Goal: Task Accomplishment & Management: Use online tool/utility

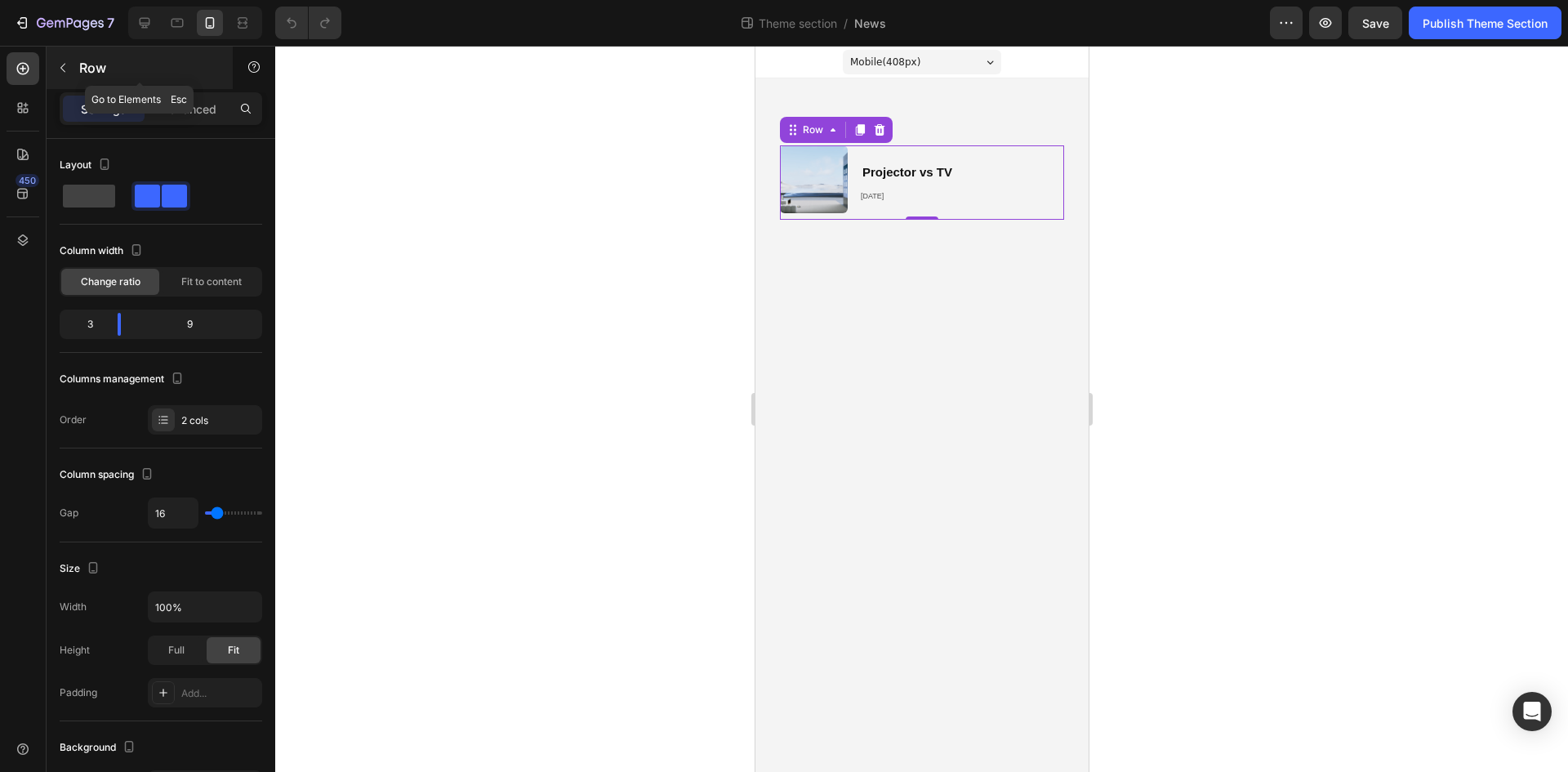
click at [79, 74] on p "Row" at bounding box center [148, 68] width 139 height 20
click at [24, 235] on icon at bounding box center [22, 240] width 16 height 16
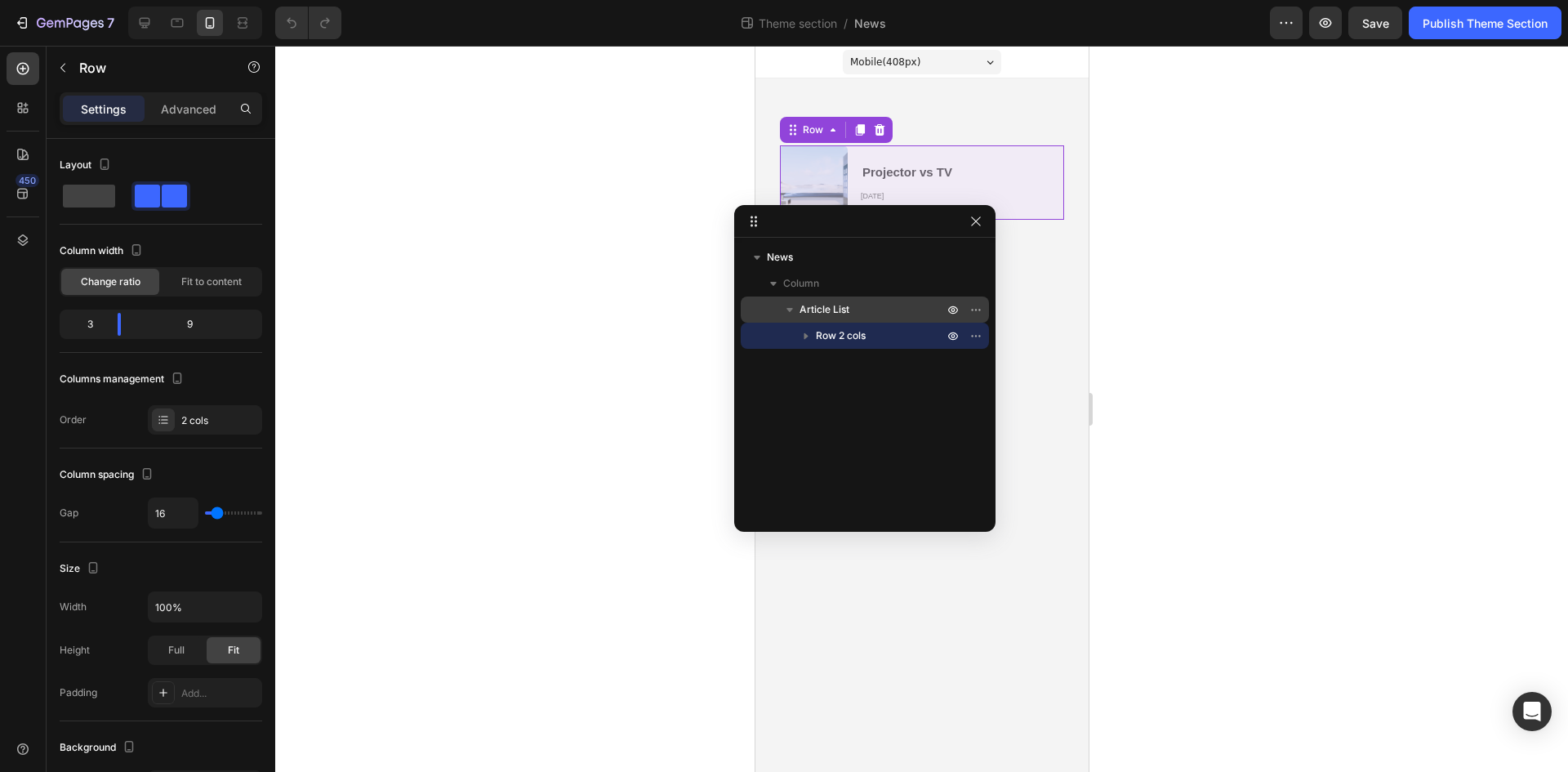
click at [846, 313] on span "Article List" at bounding box center [825, 309] width 50 height 16
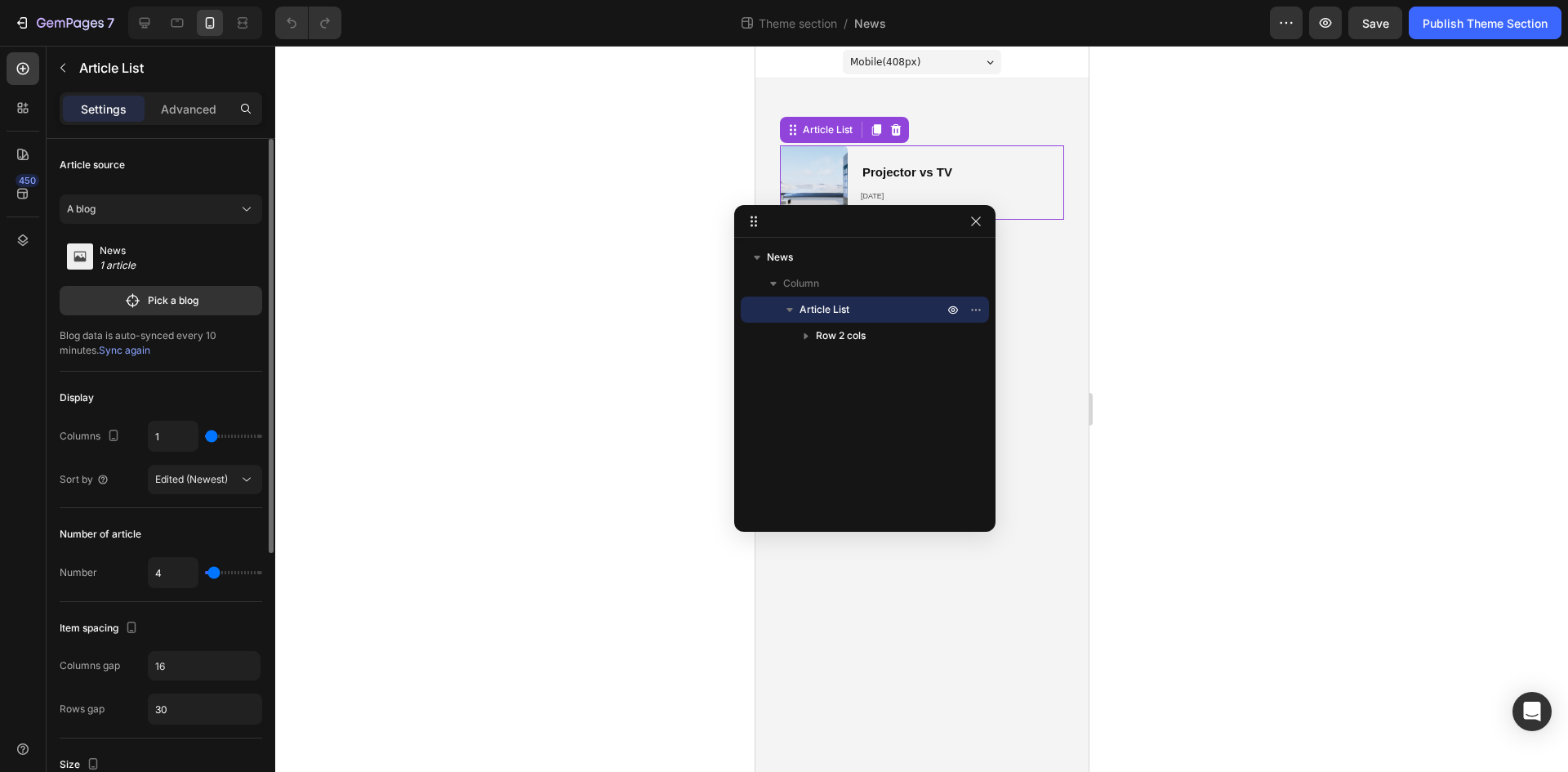
type input "6"
type input "7"
type input "9"
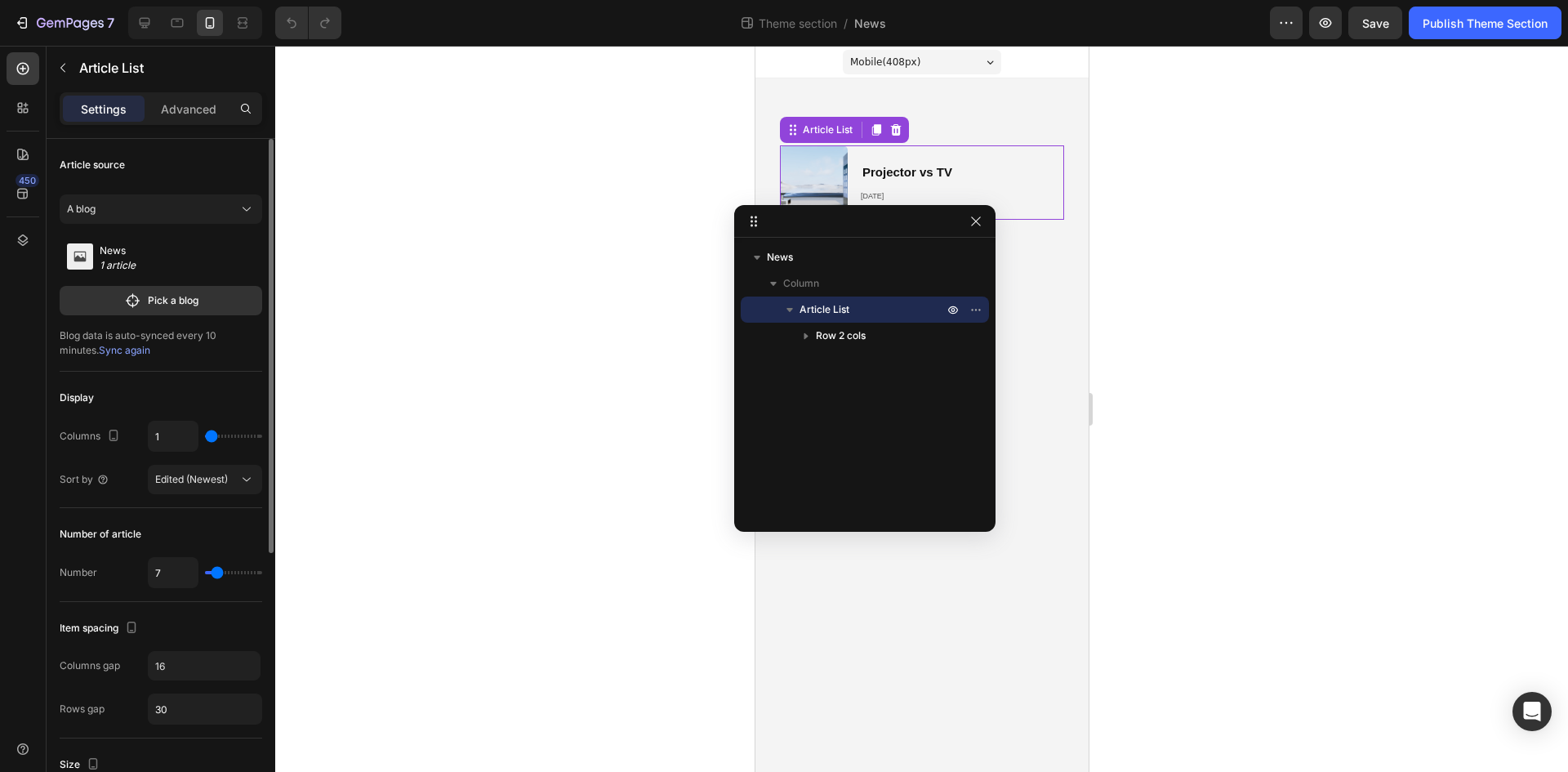
type input "9"
type input "10"
type input "12"
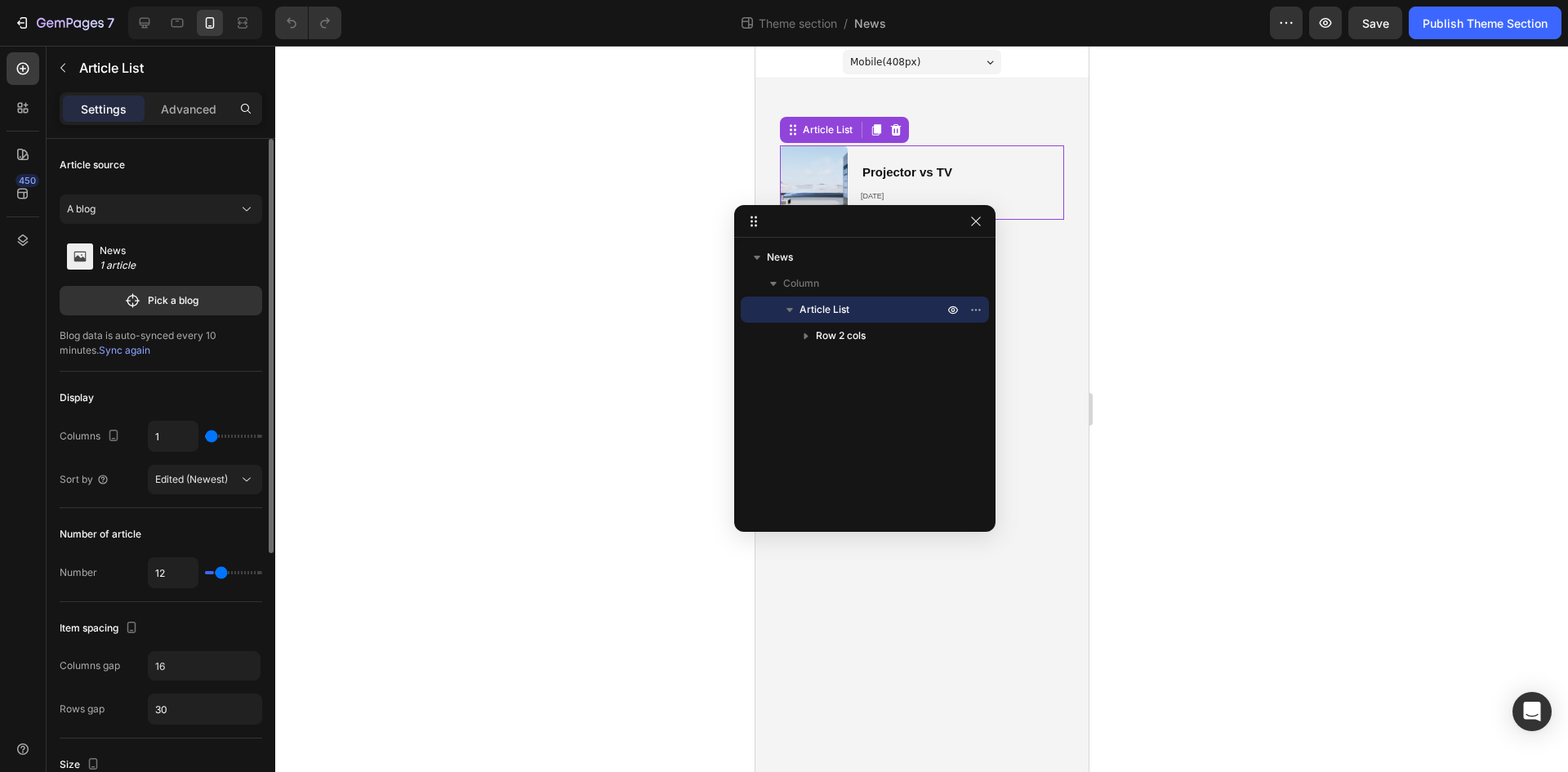
type input "13"
type input "15"
type input "16"
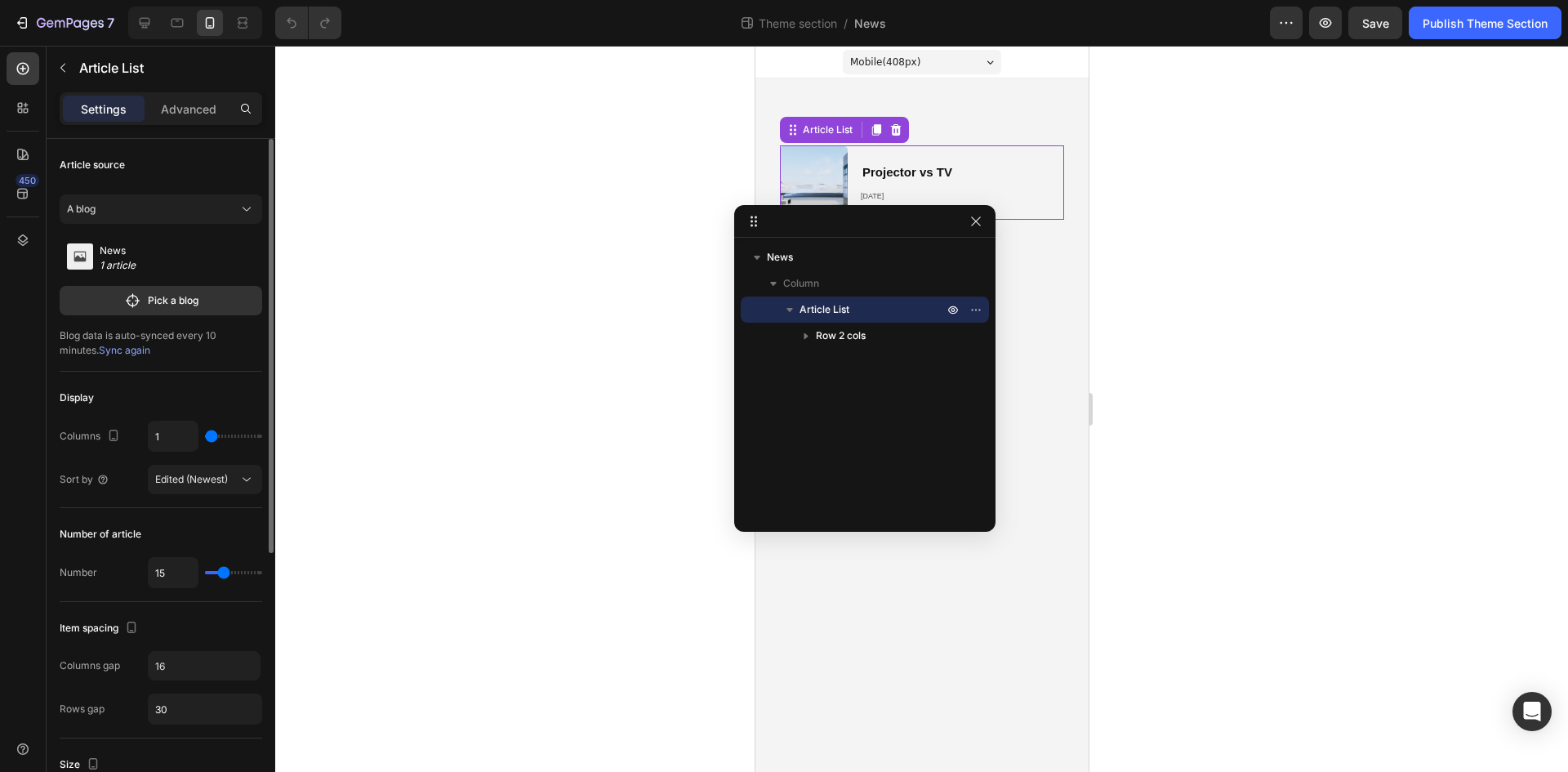
type input "16"
type input "18"
type input "19"
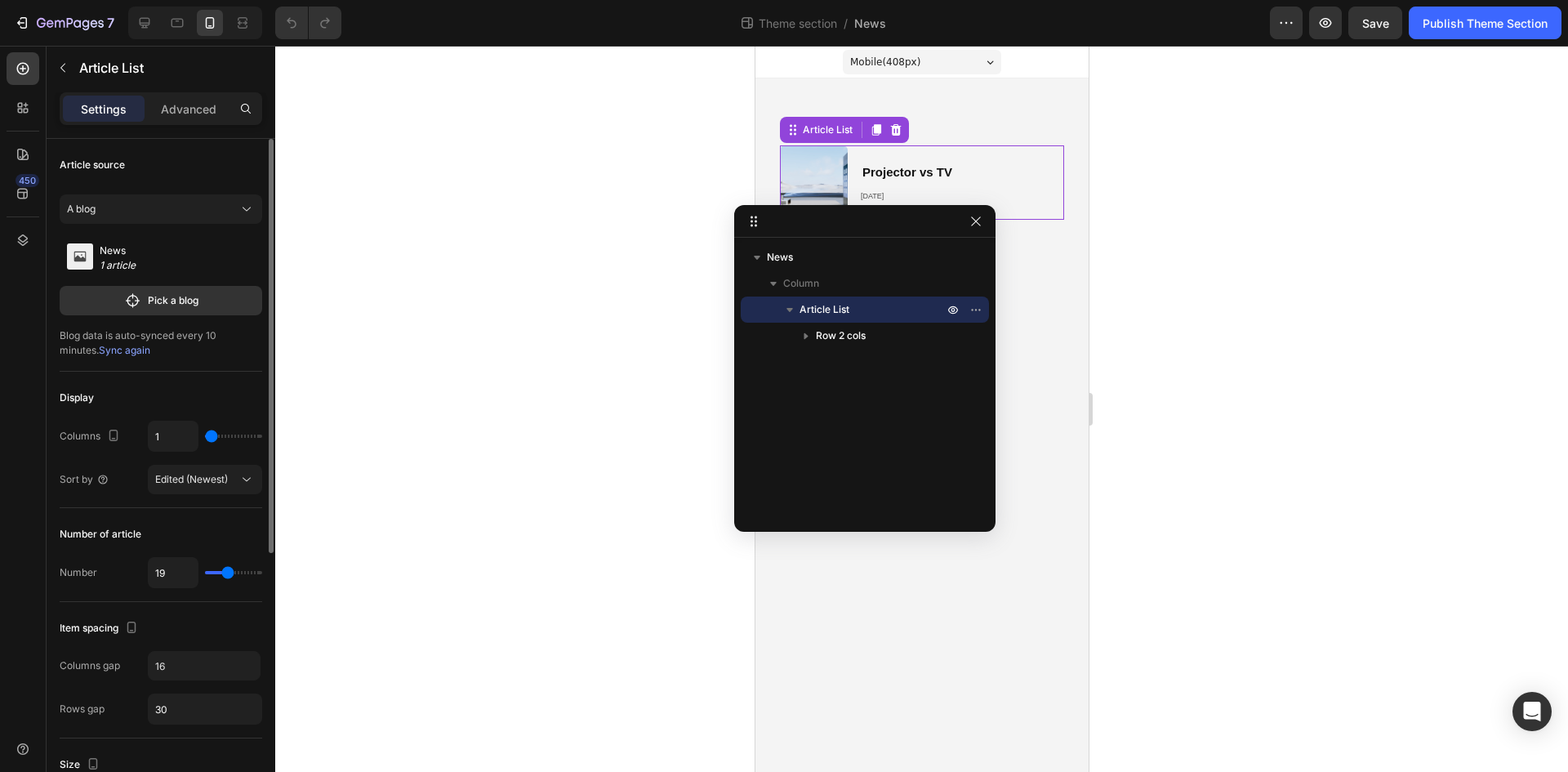
type input "20"
type input "21"
type input "22"
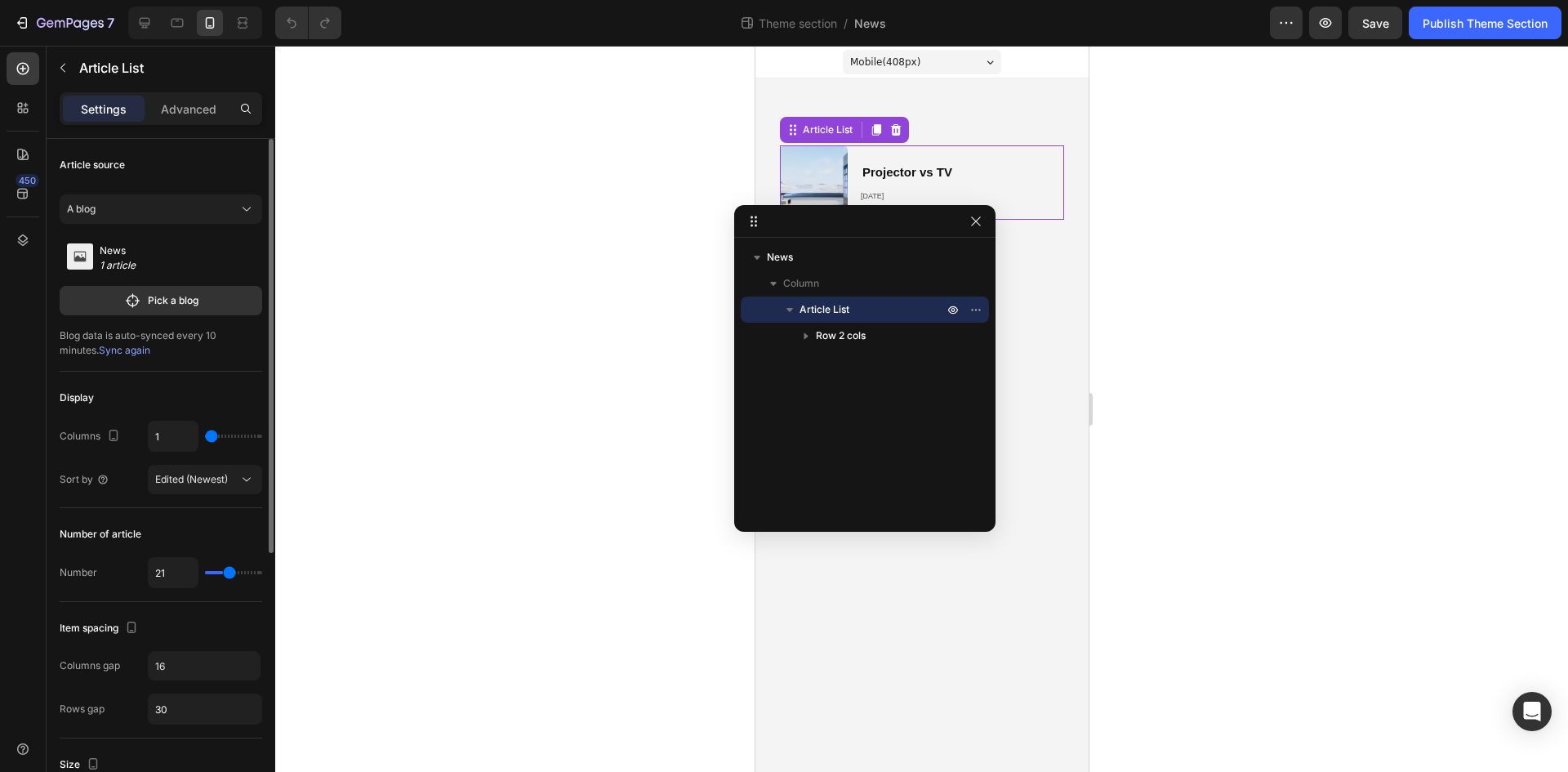
type input "22"
type input "23"
type input "26"
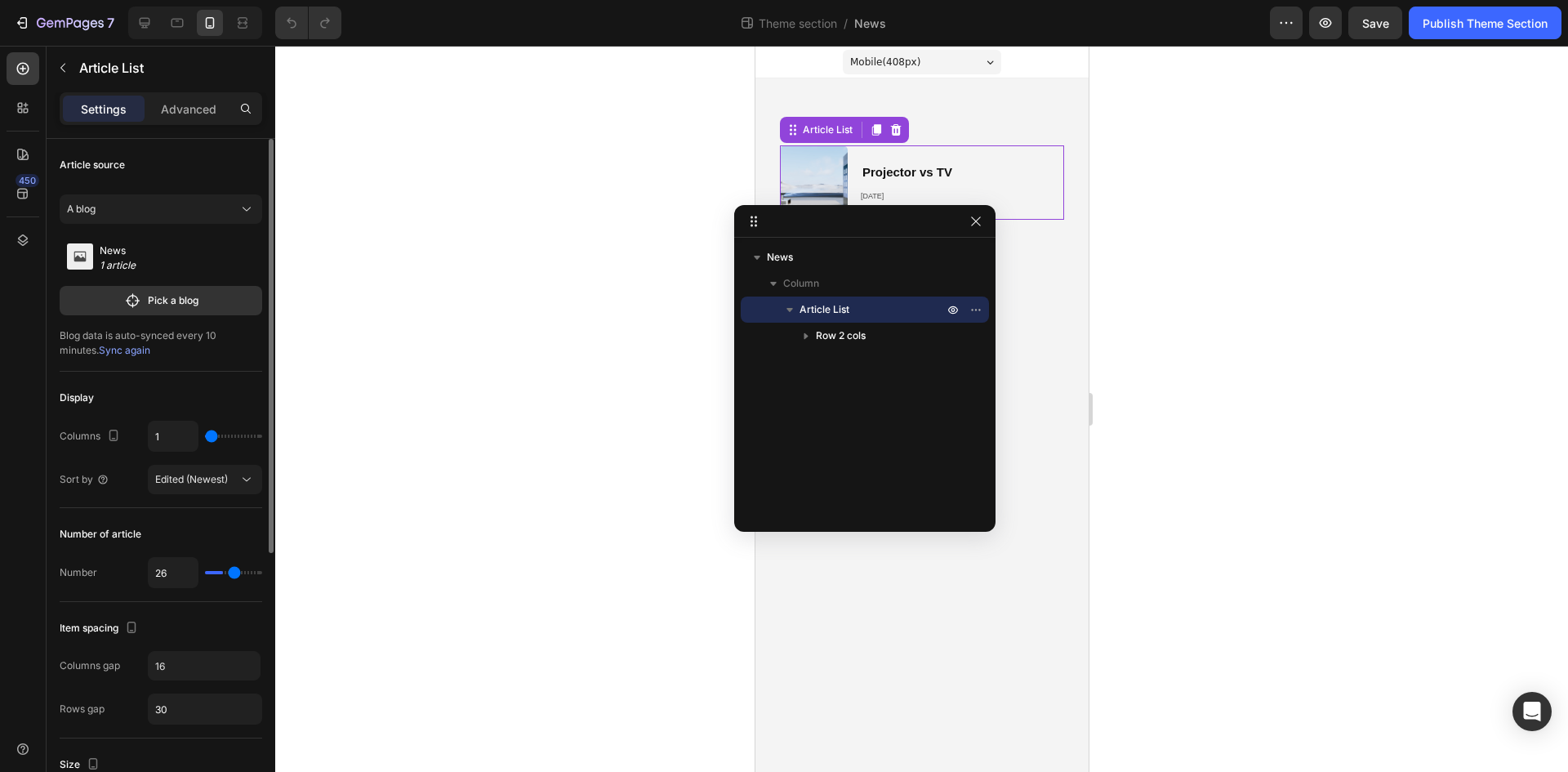
type input "28"
type input "32"
type input "35"
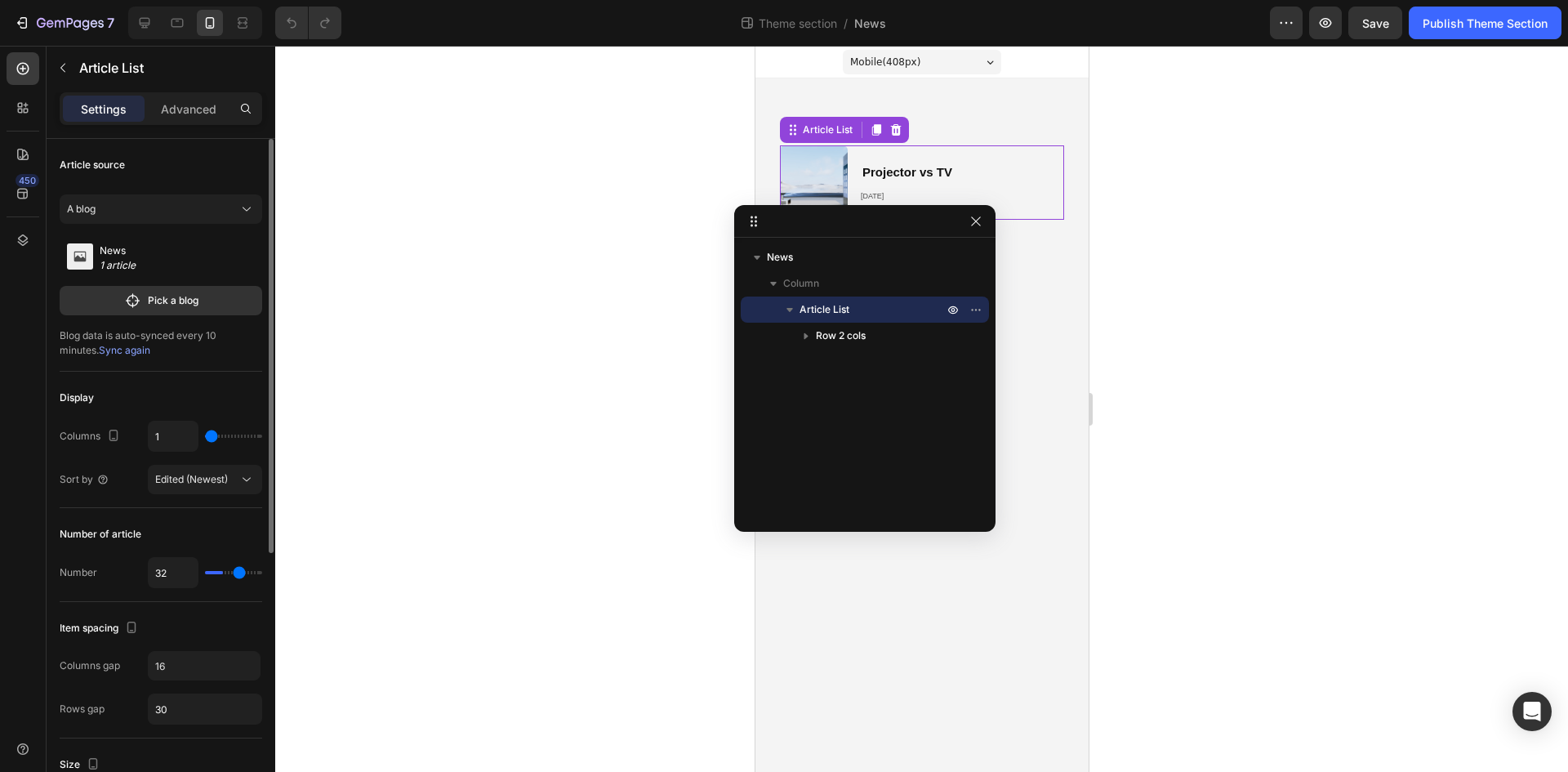
type input "35"
type input "38"
type input "41"
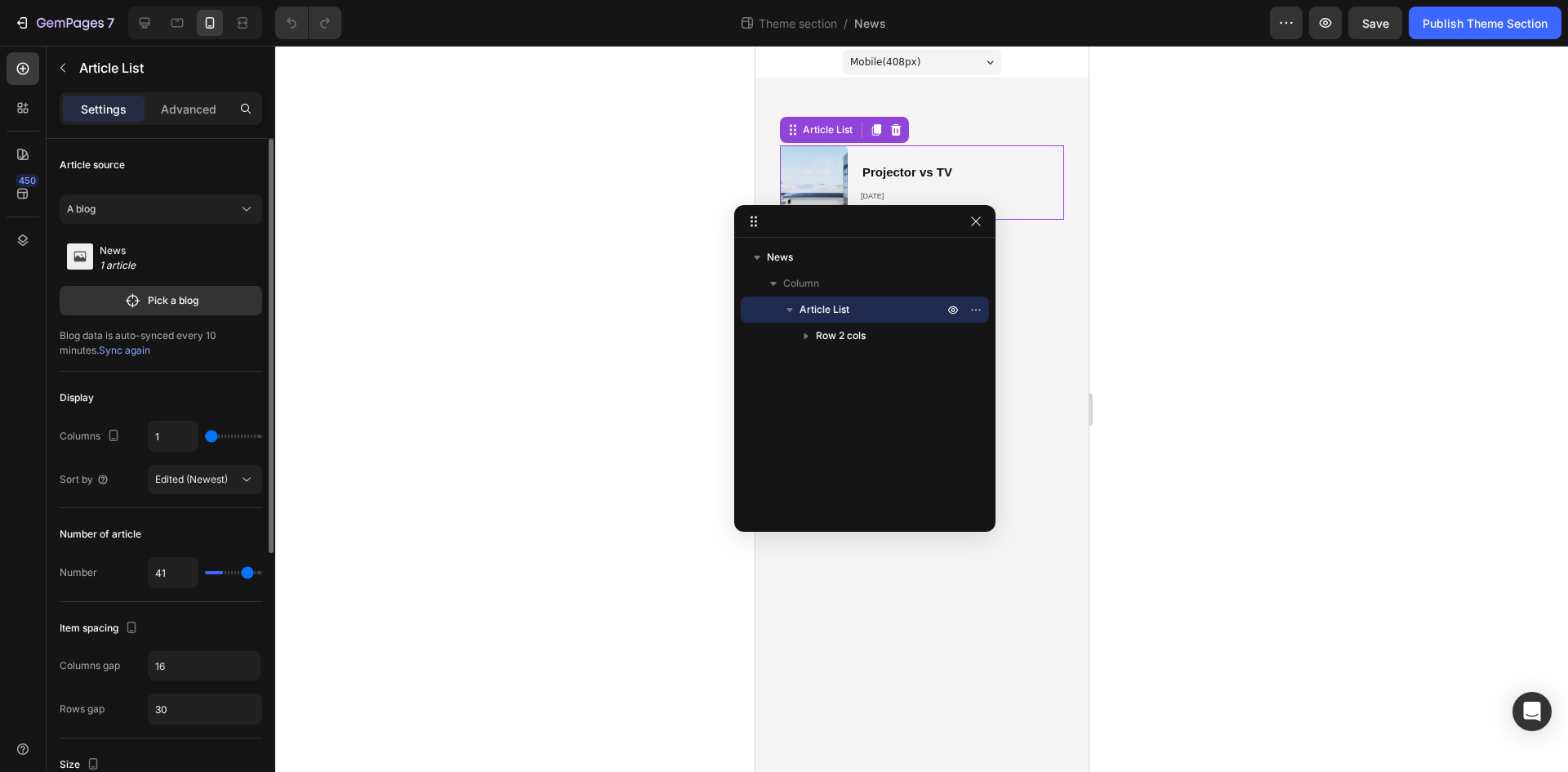
type input "44"
type input "45"
type input "47"
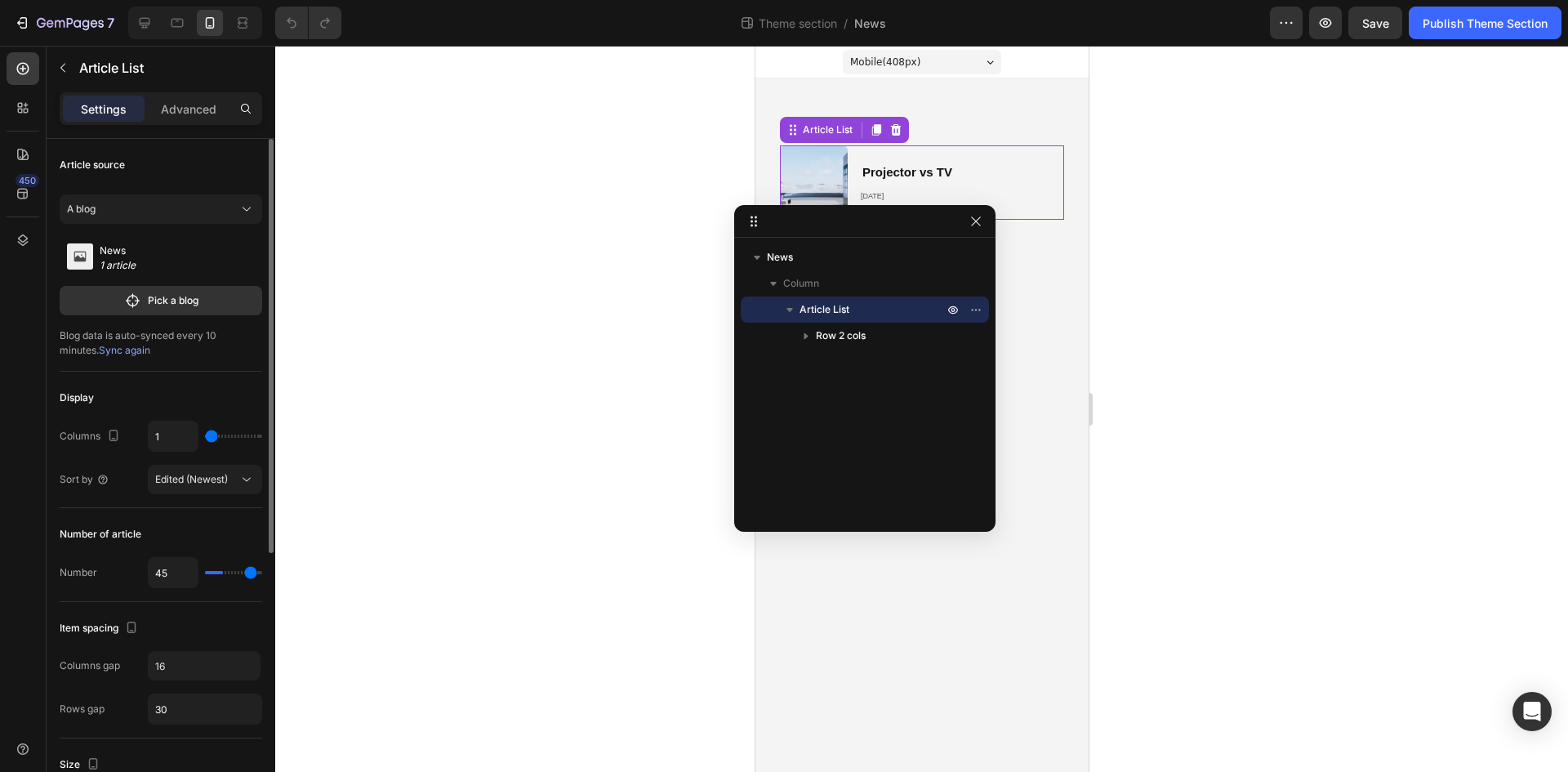
type input "47"
type input "48"
type input "49"
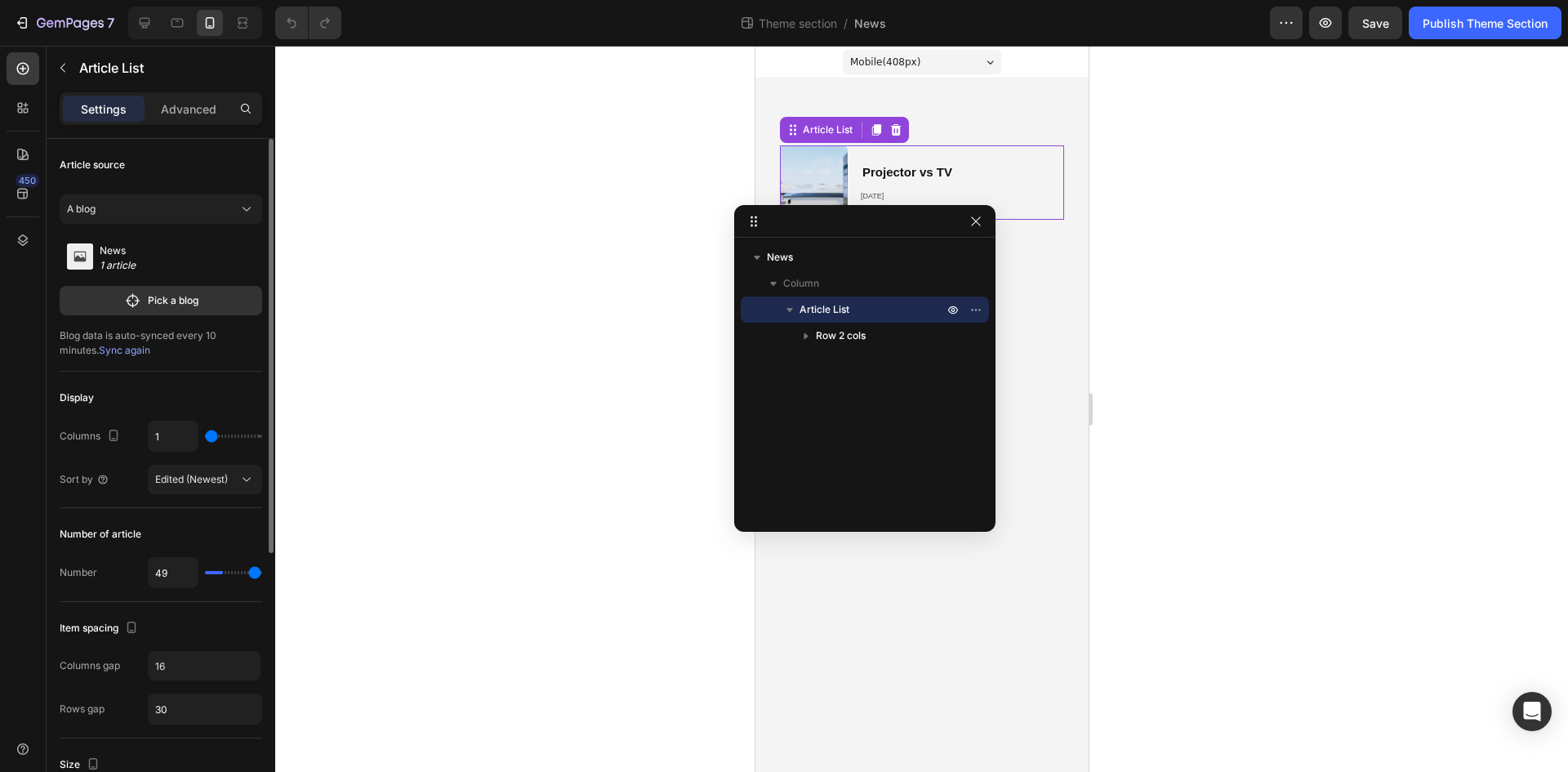
type input "50"
drag, startPoint x: 215, startPoint y: 576, endPoint x: 276, endPoint y: 575, distance: 61.0
type input "50"
click at [262, 574] on input "range" at bounding box center [234, 573] width 57 height 4
type input "49"
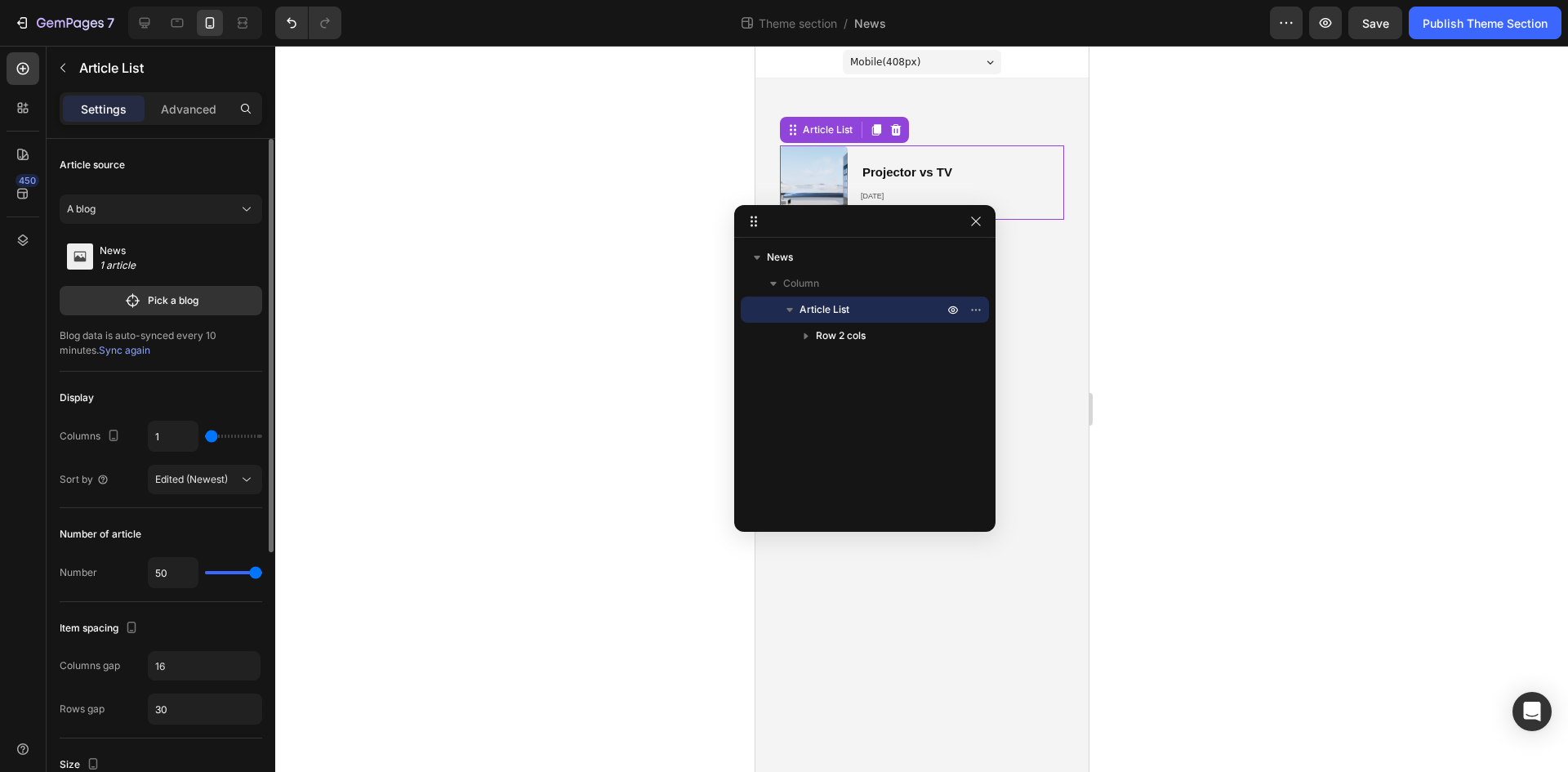
type input "49"
type input "48"
type input "45"
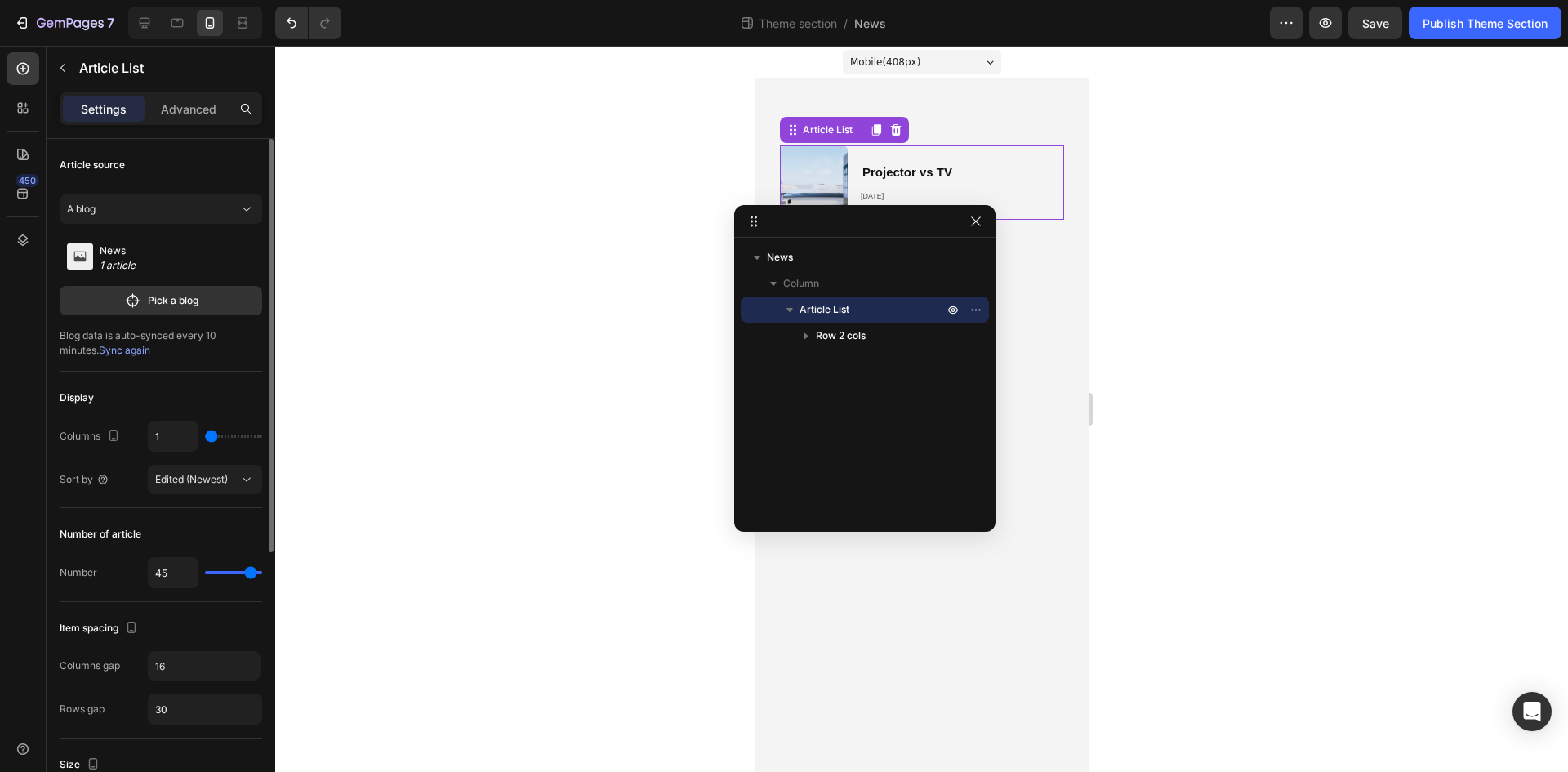
type input "43"
type input "42"
type input "38"
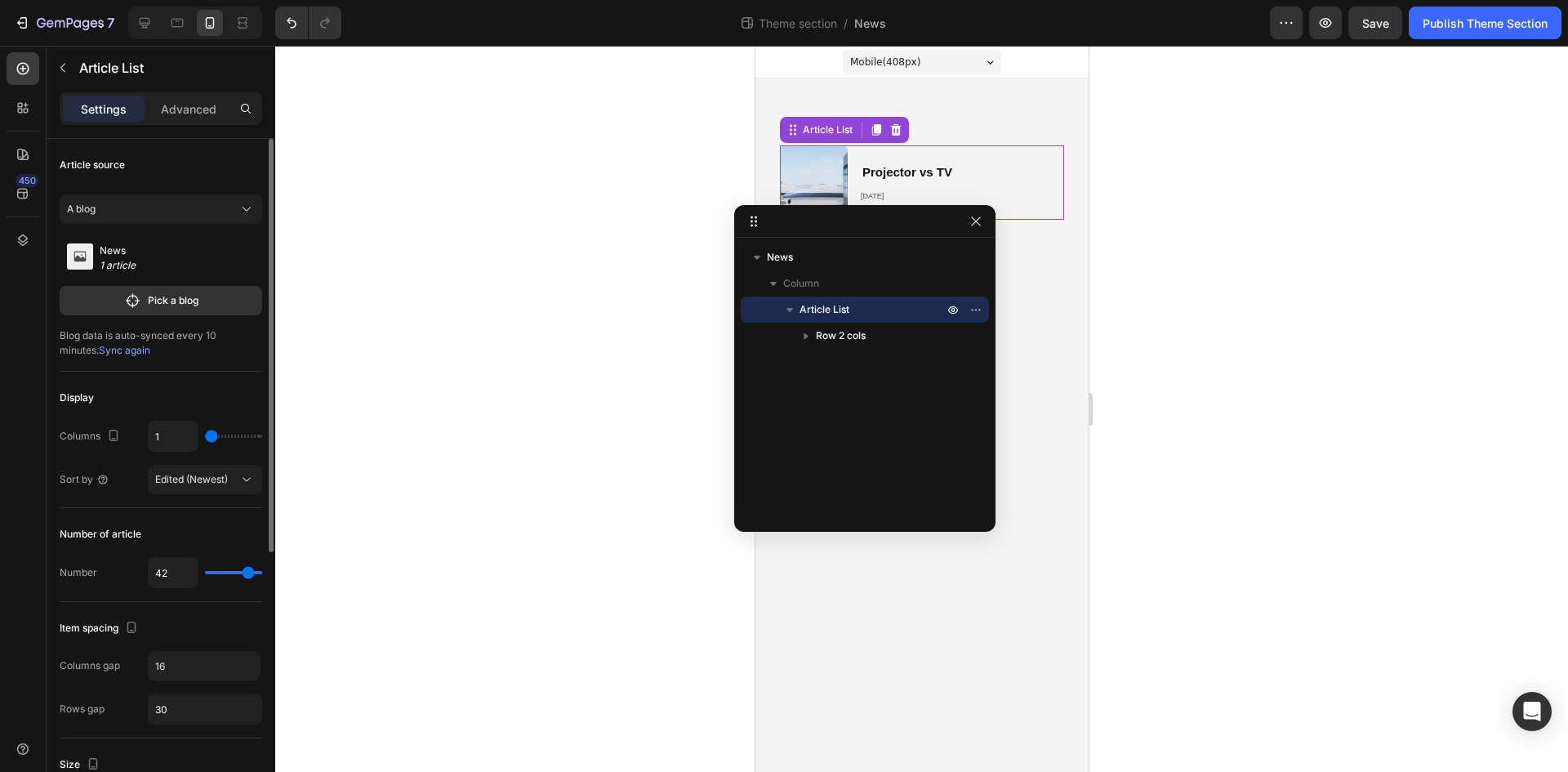
type input "38"
type input "37"
type input "36"
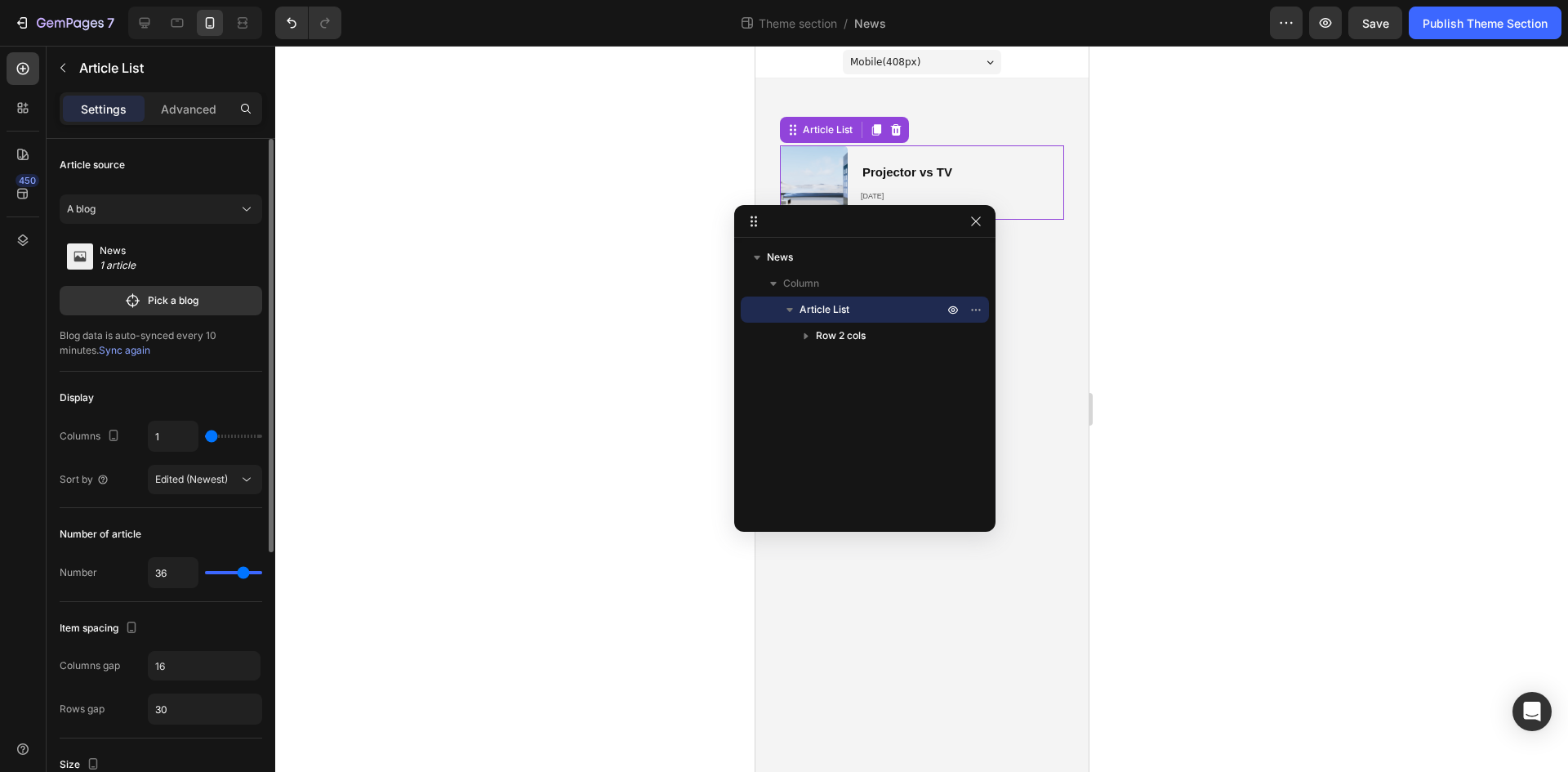
type input "35"
type input "34"
type input "33"
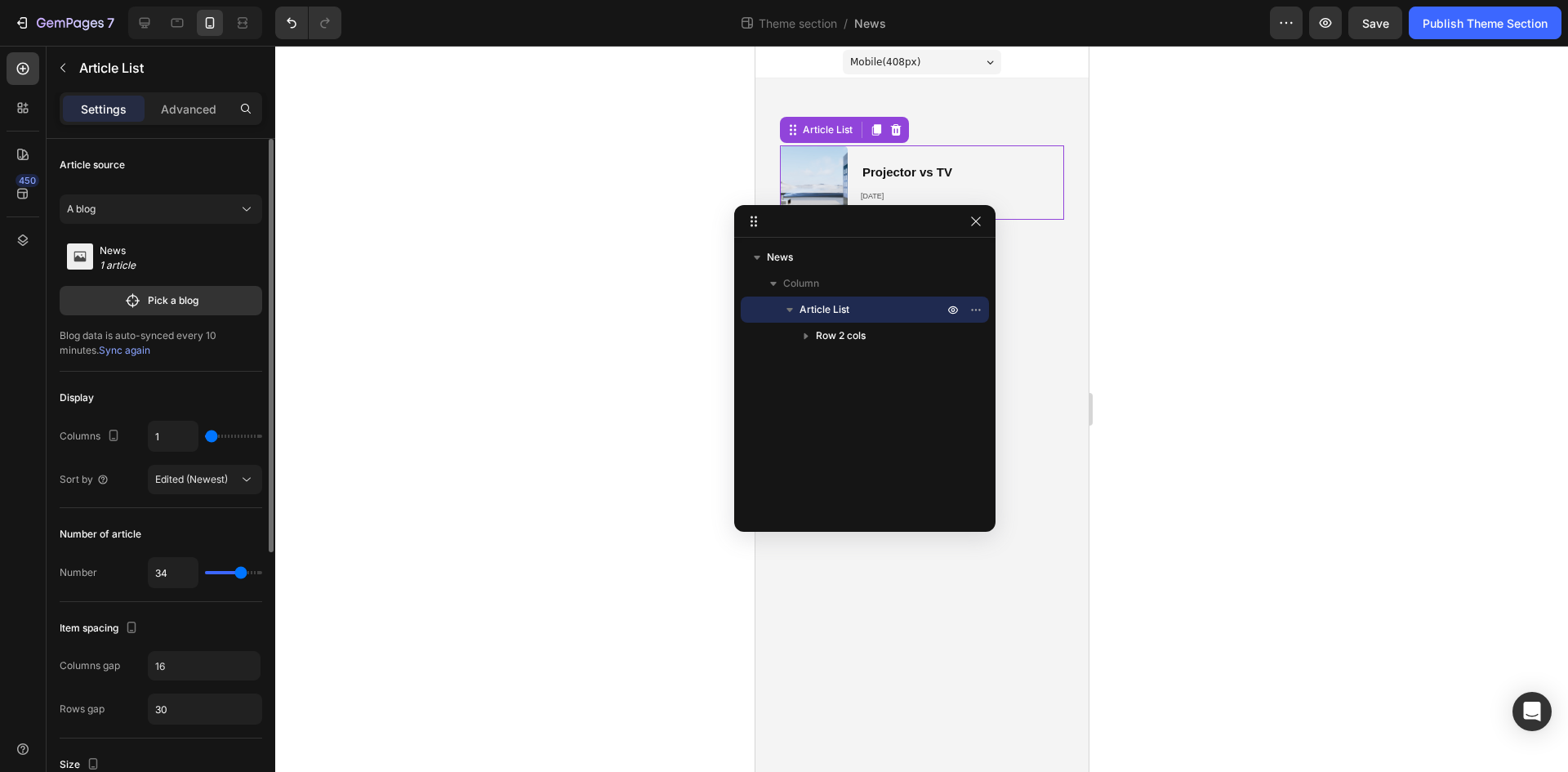
type input "33"
type input "32"
type input "31"
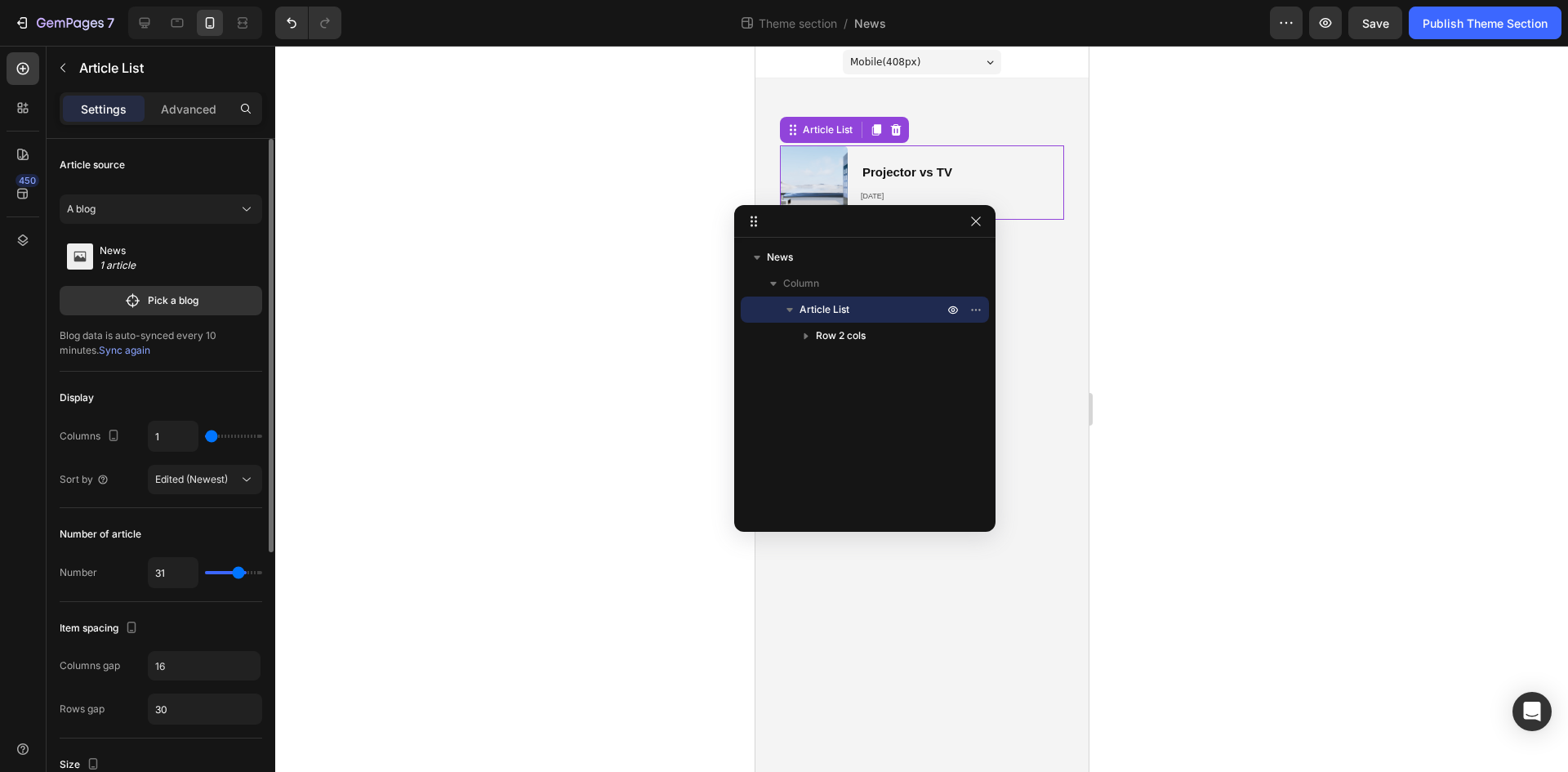
type input "30"
type input "29"
type input "28"
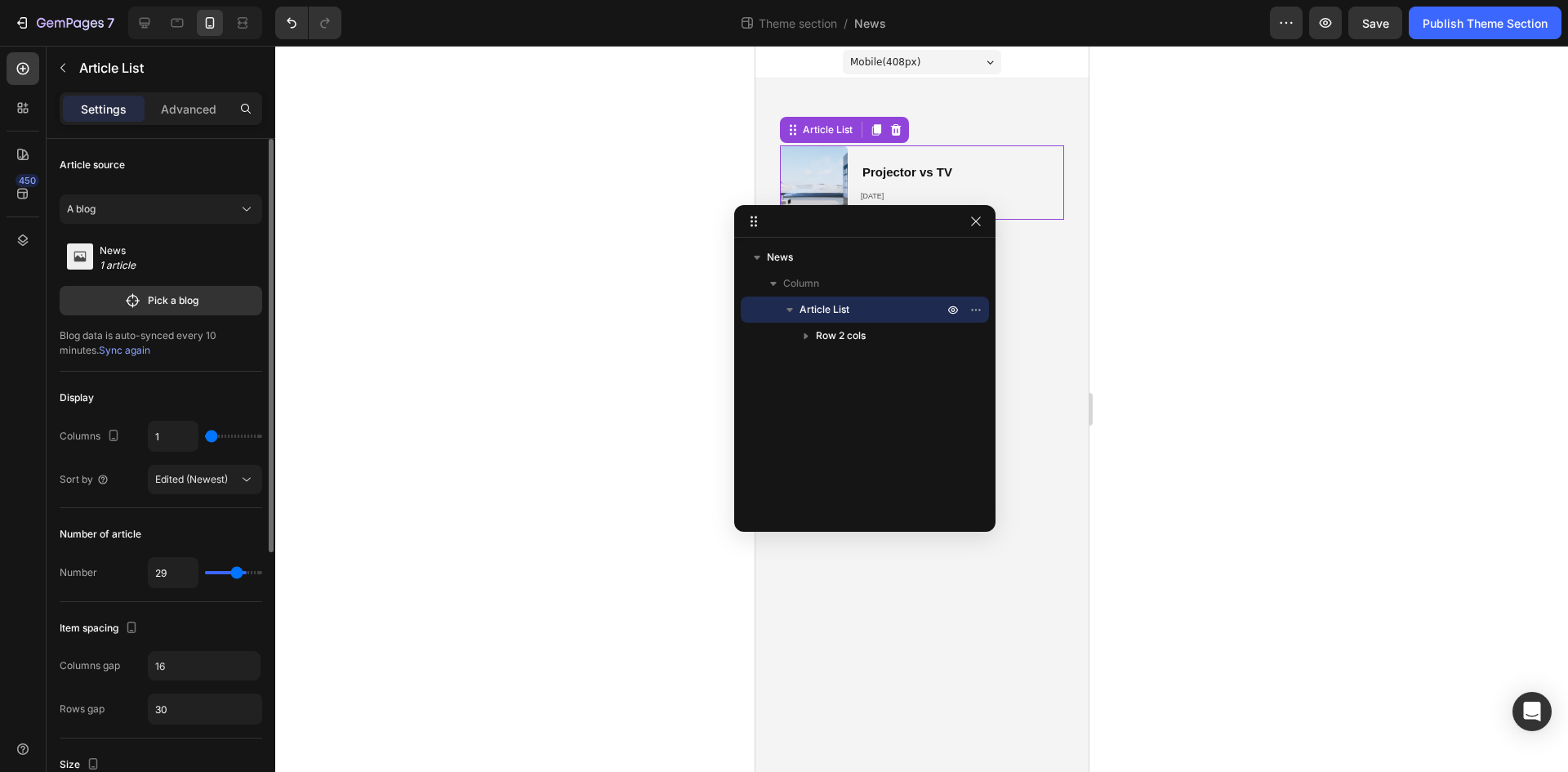
type input "28"
type input "27"
type input "26"
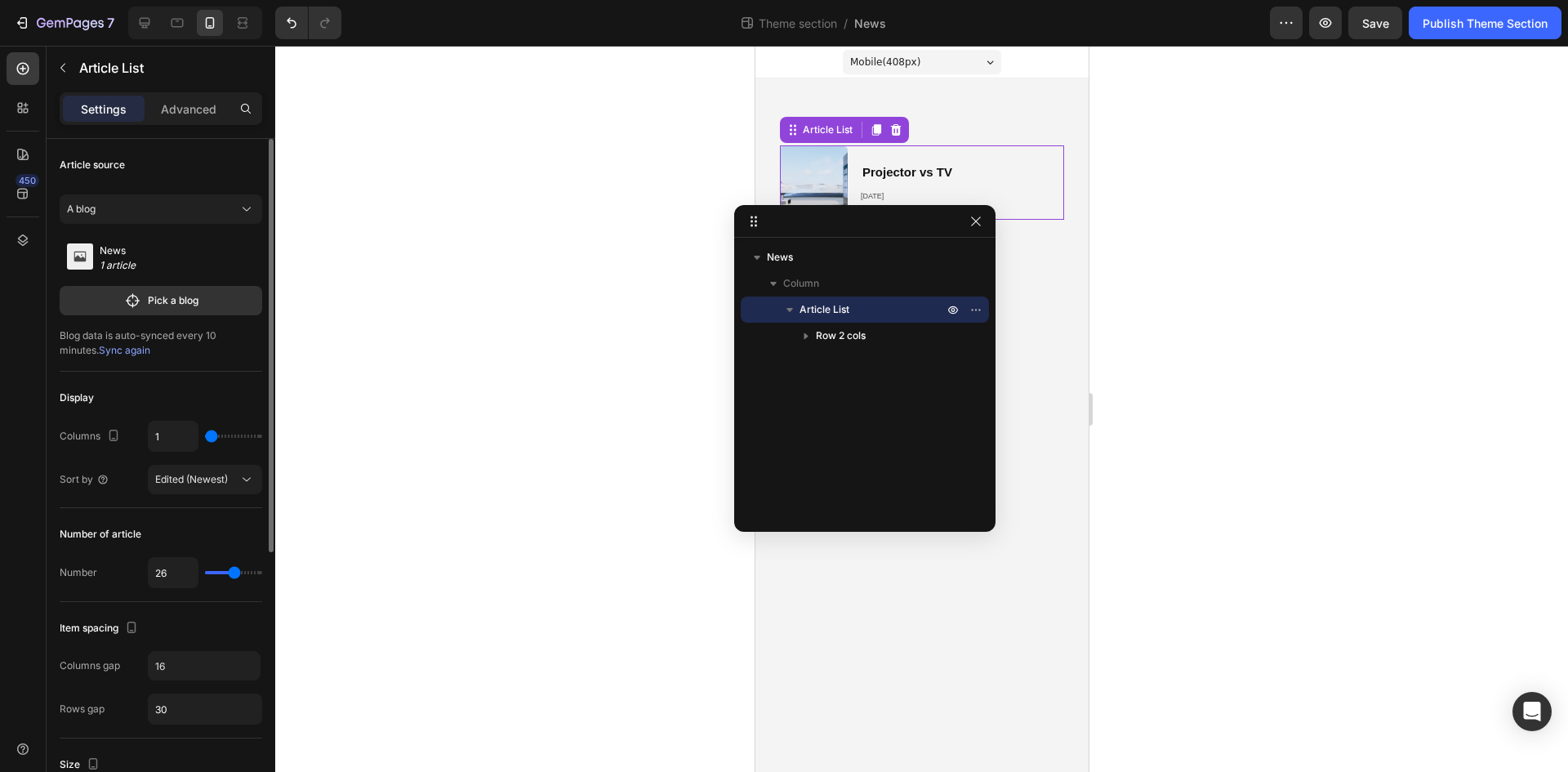
type input "25"
type input "23"
type input "22"
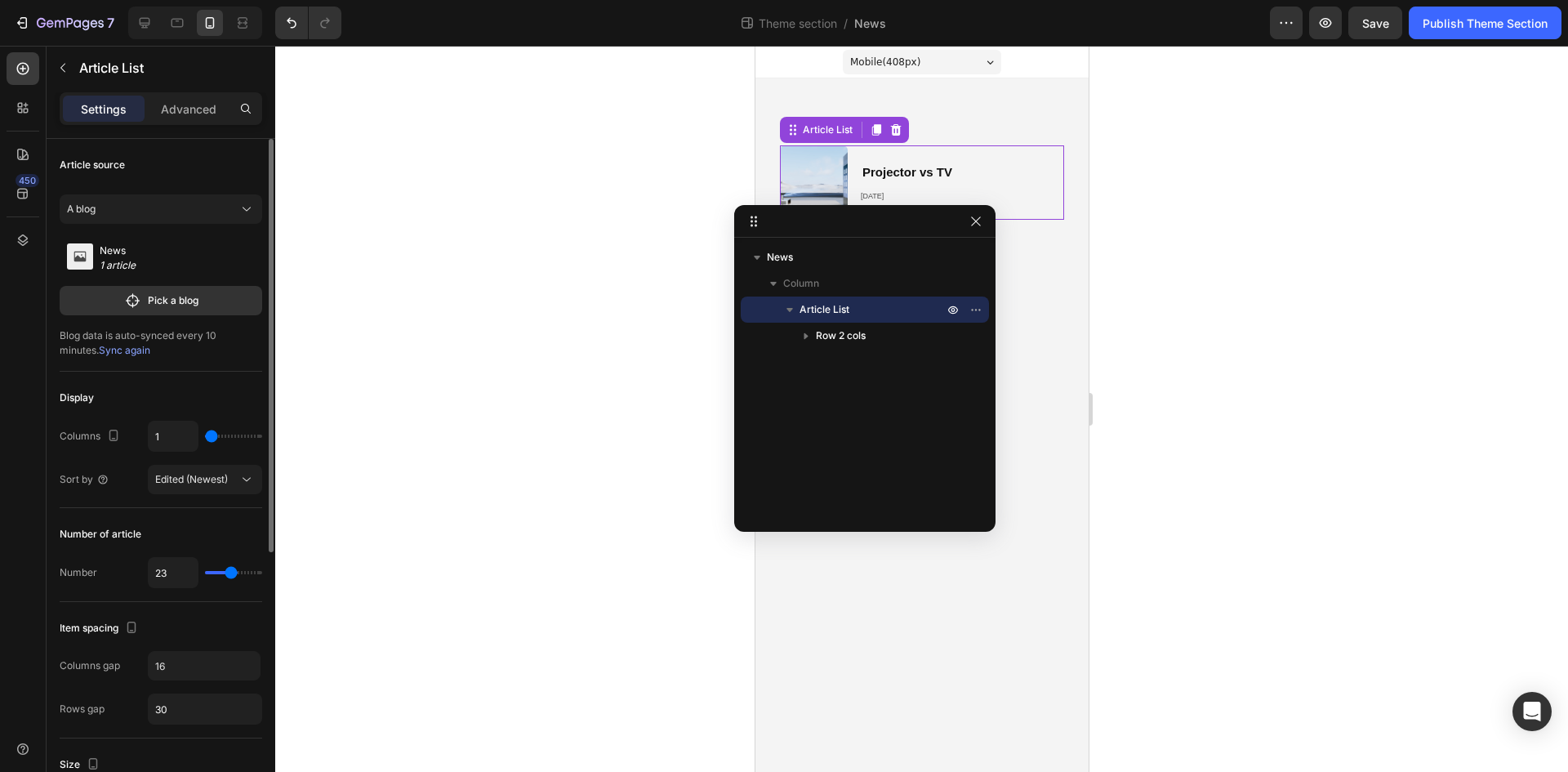
type input "22"
type input "19"
type input "16"
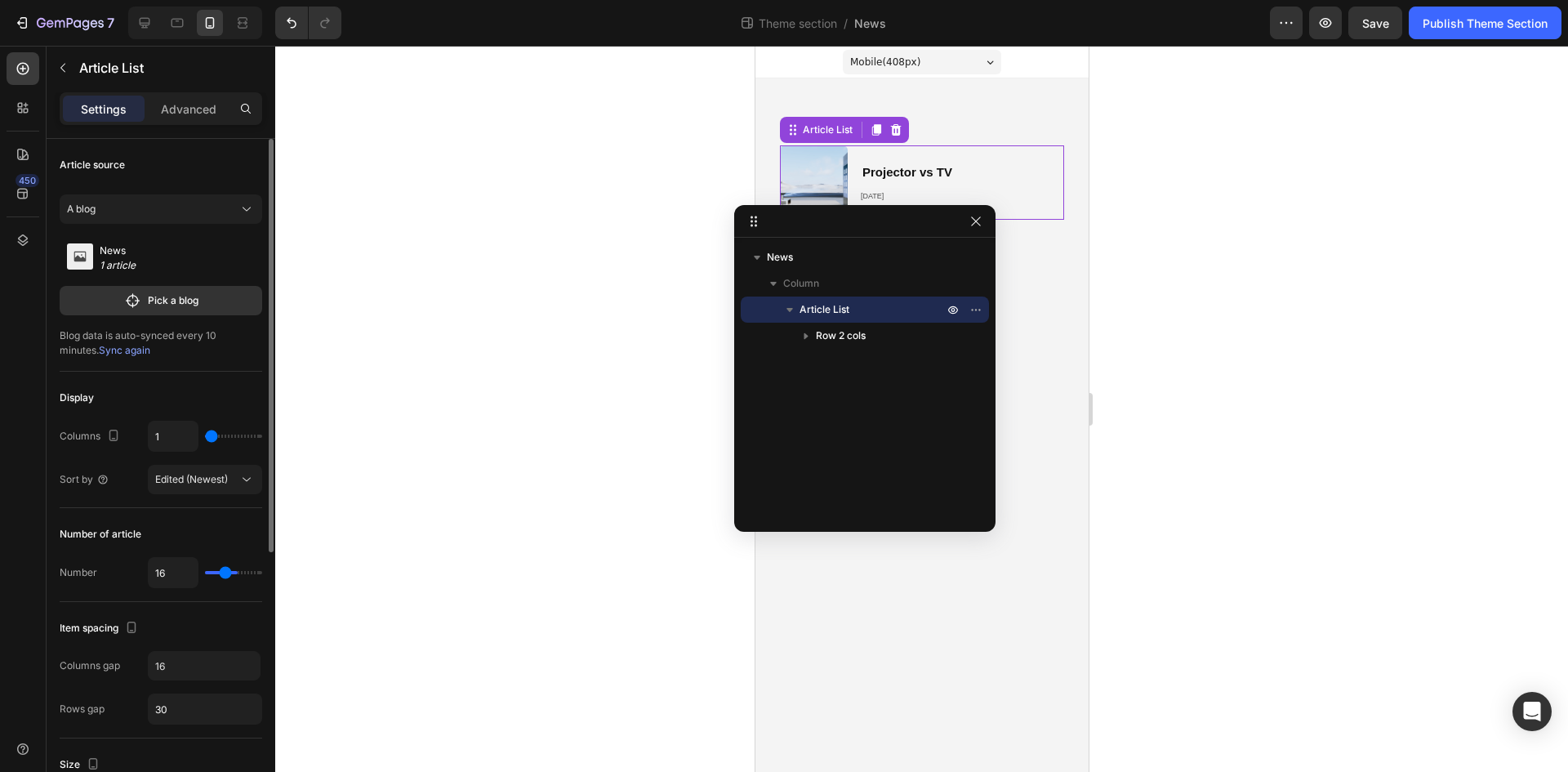
type input "15"
type input "14"
type input "13"
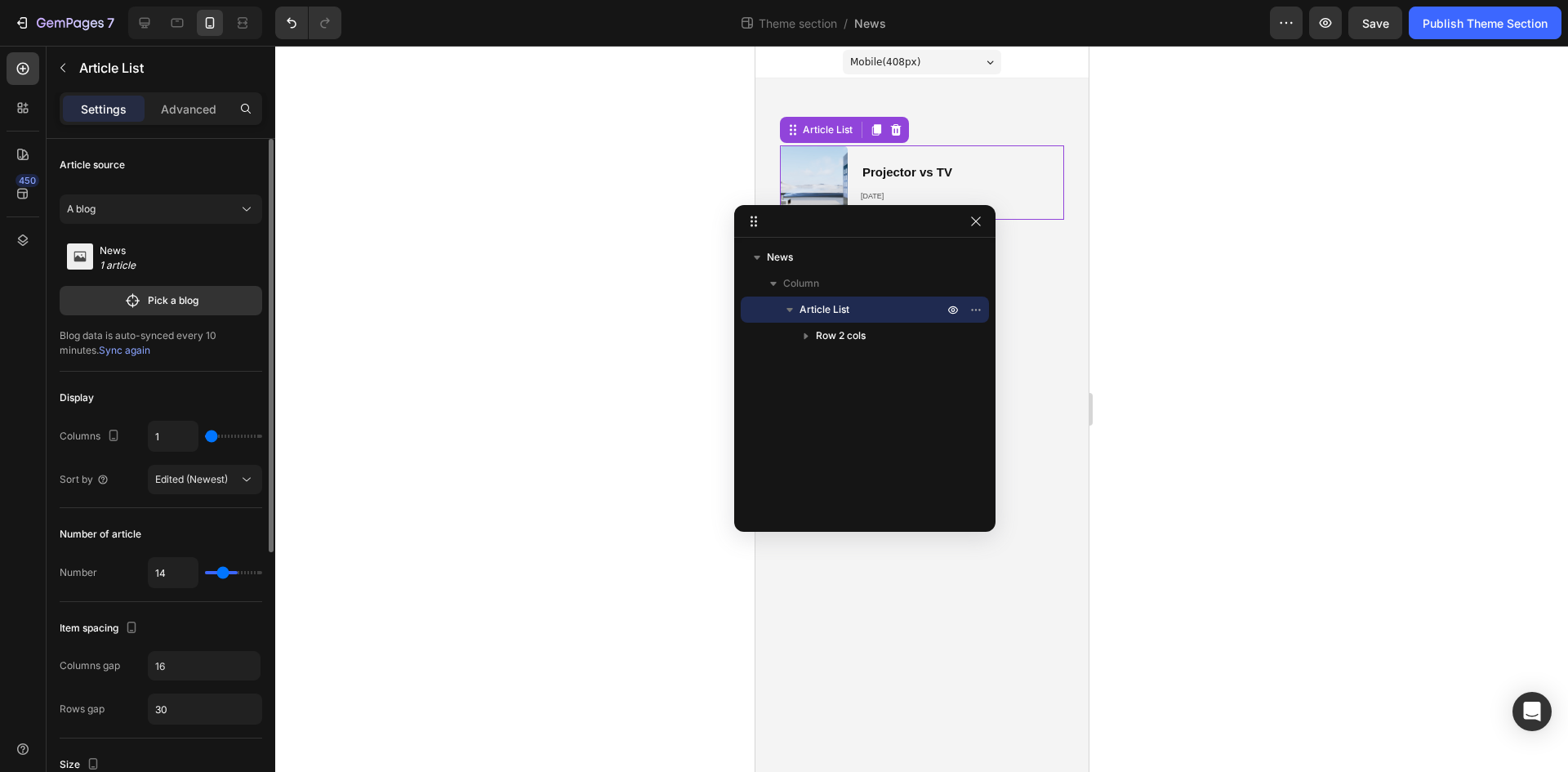
type input "13"
type input "12"
type input "11"
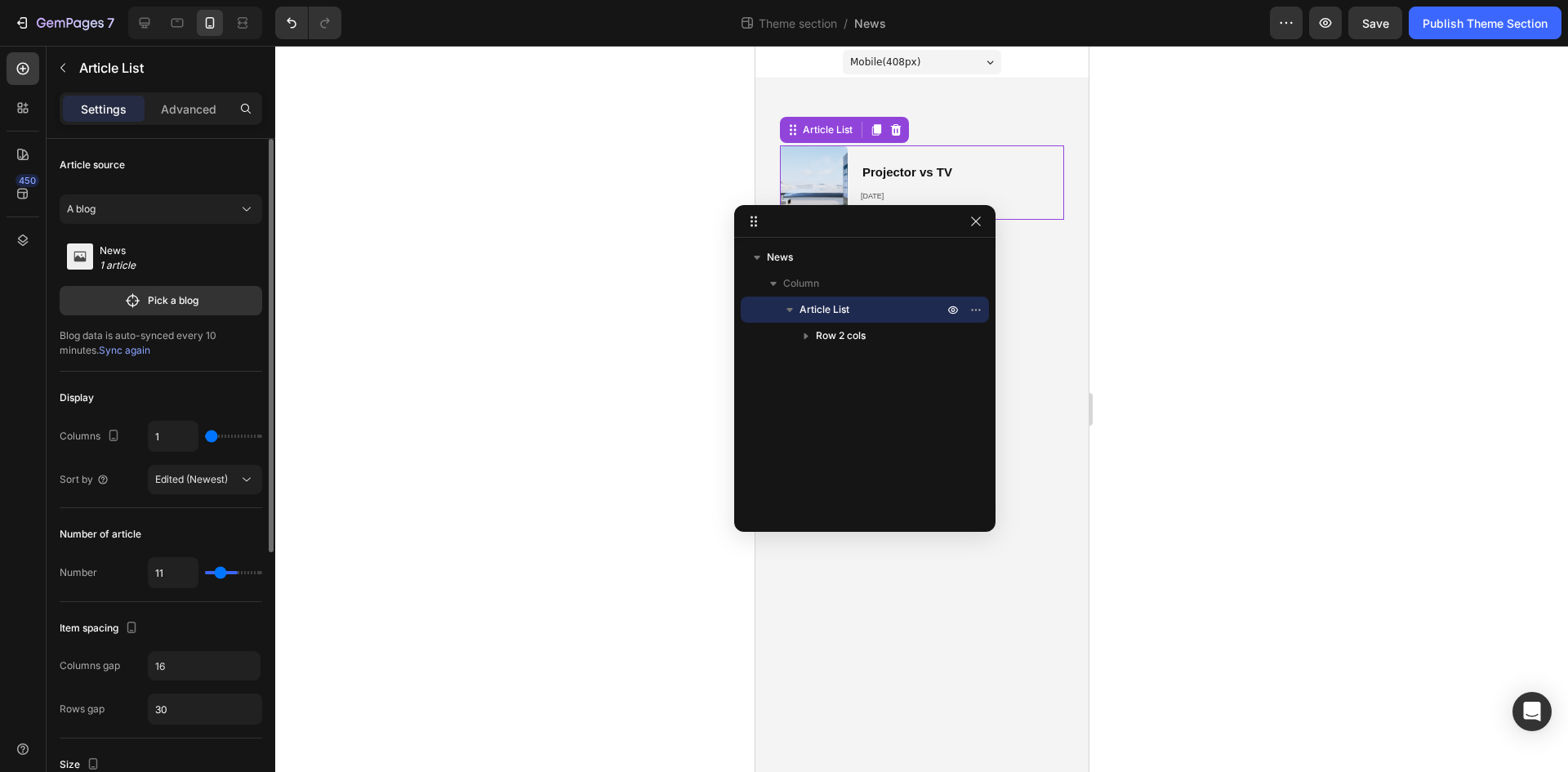
type input "10"
type input "9"
type input "8"
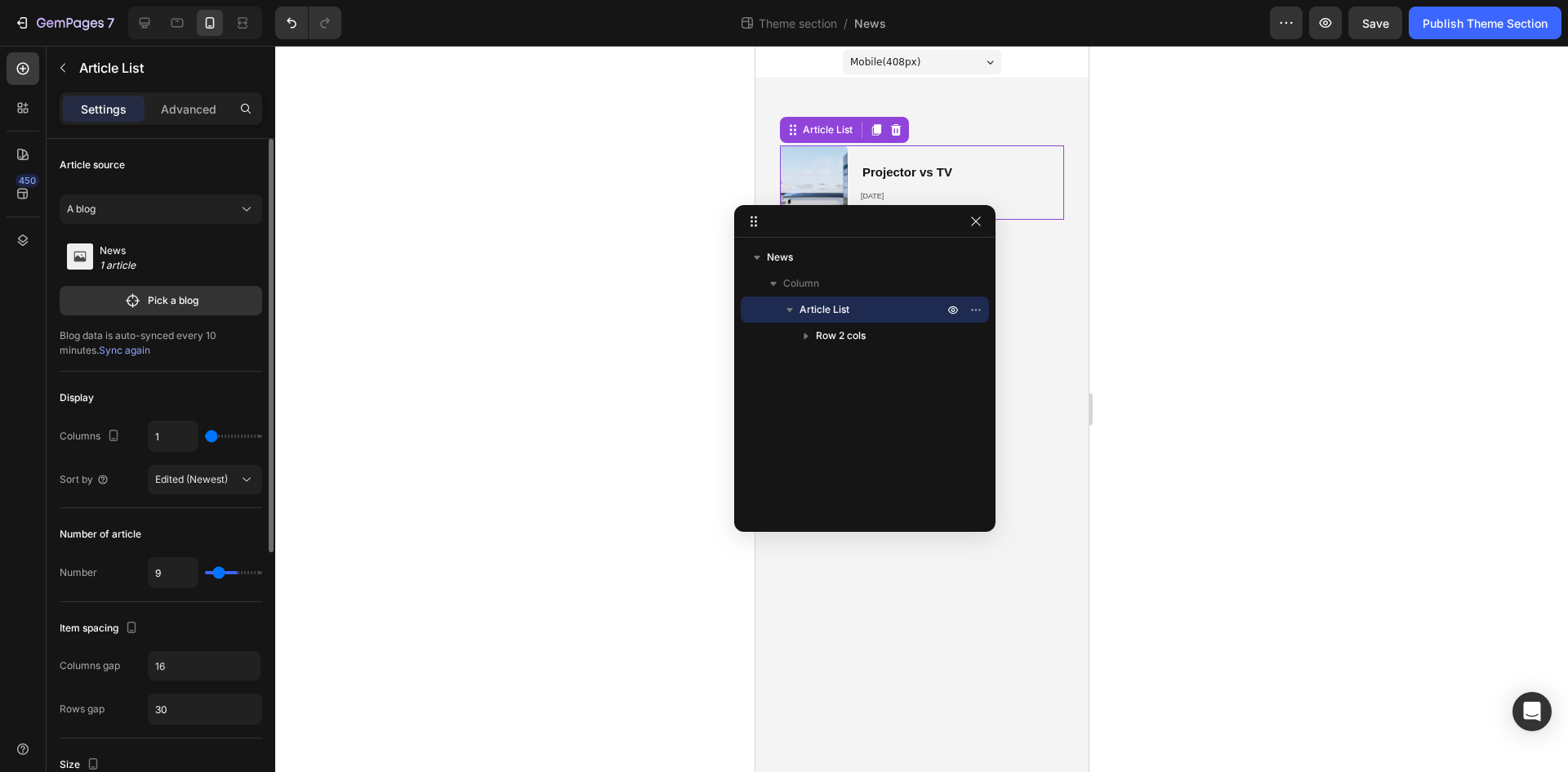
type input "8"
type input "9"
type input "10"
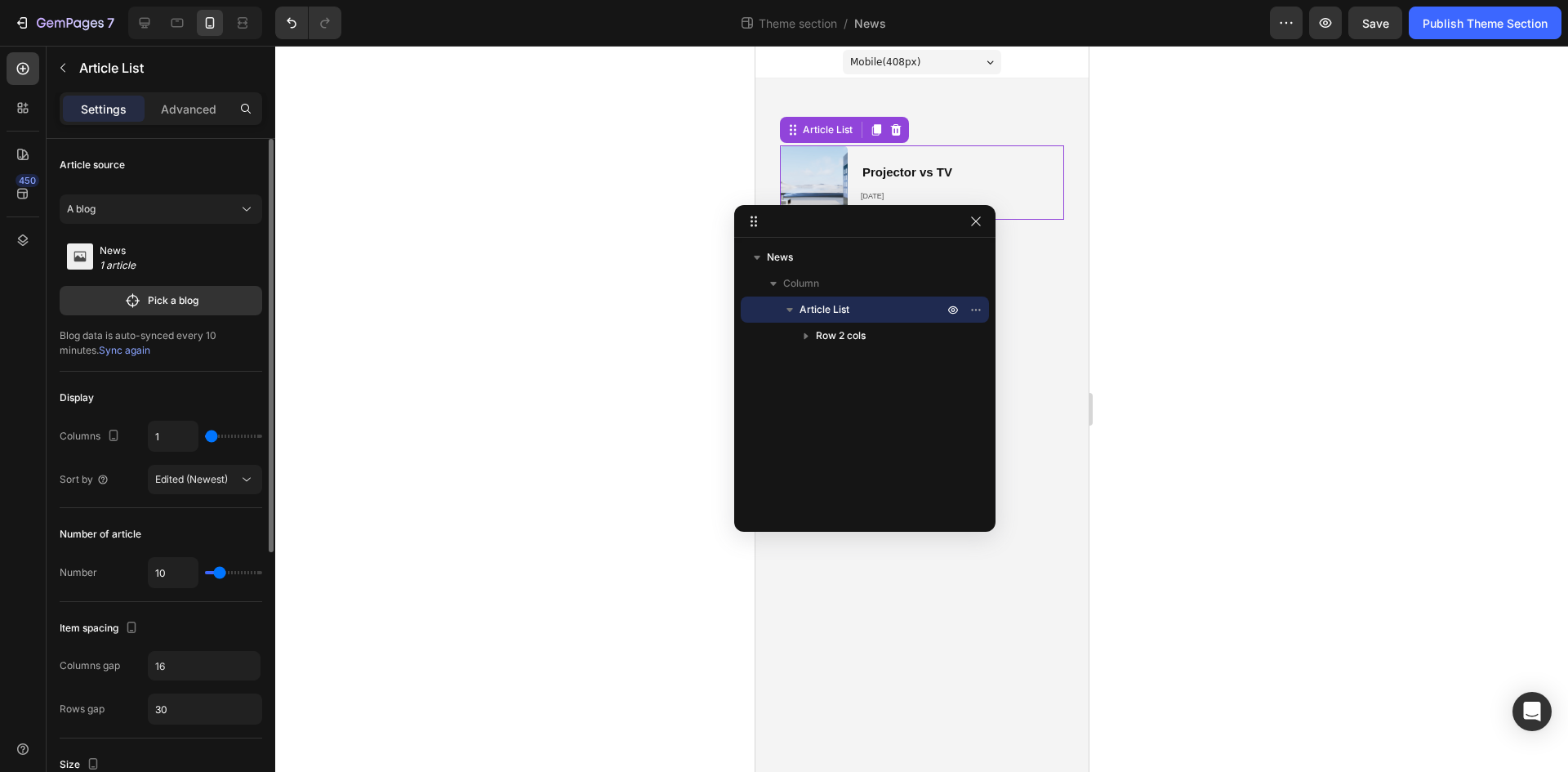
type input "11"
type input "12"
type input "13"
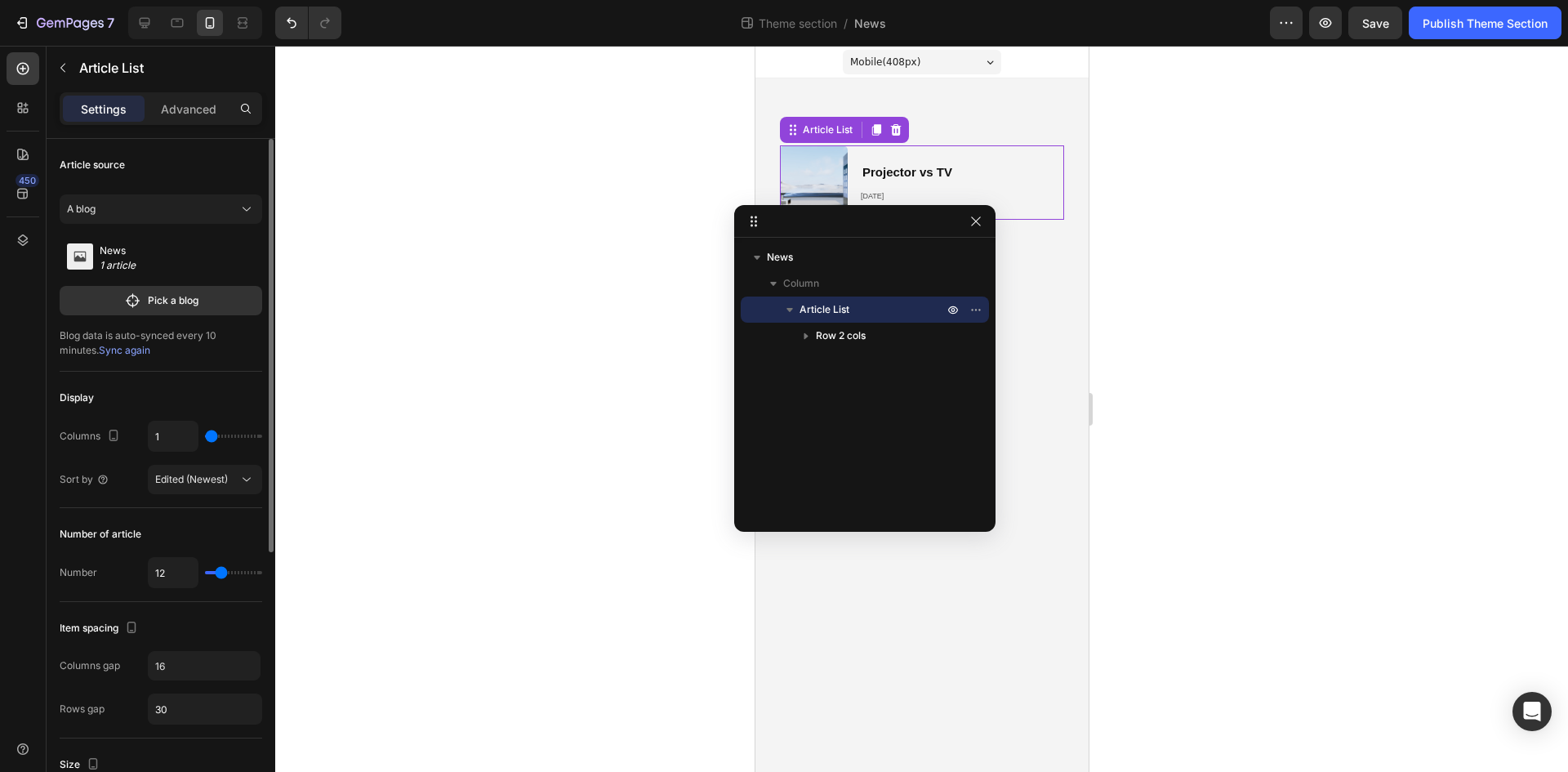
type input "13"
type input "15"
type input "16"
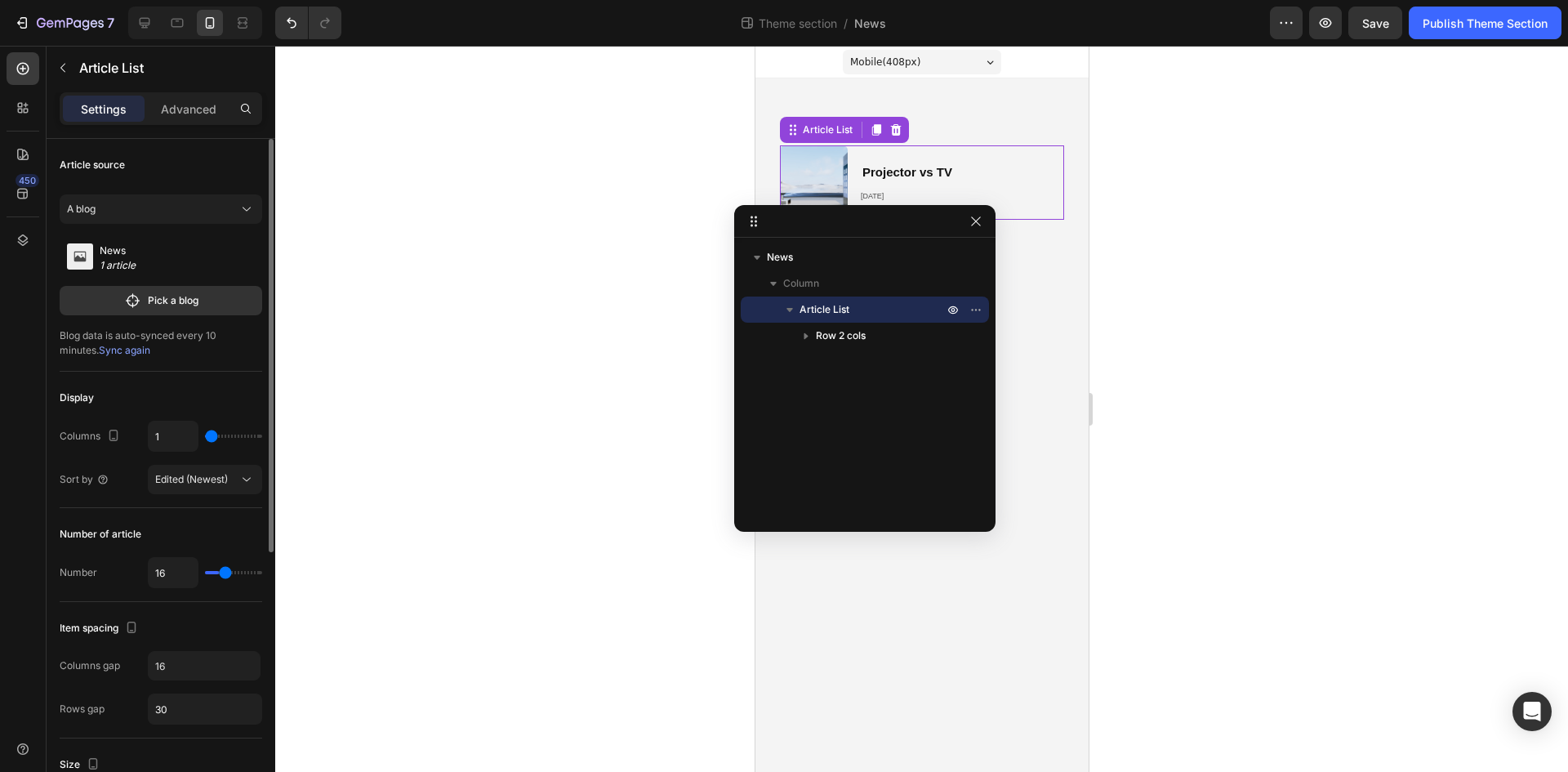
type input "17"
type input "18"
type input "19"
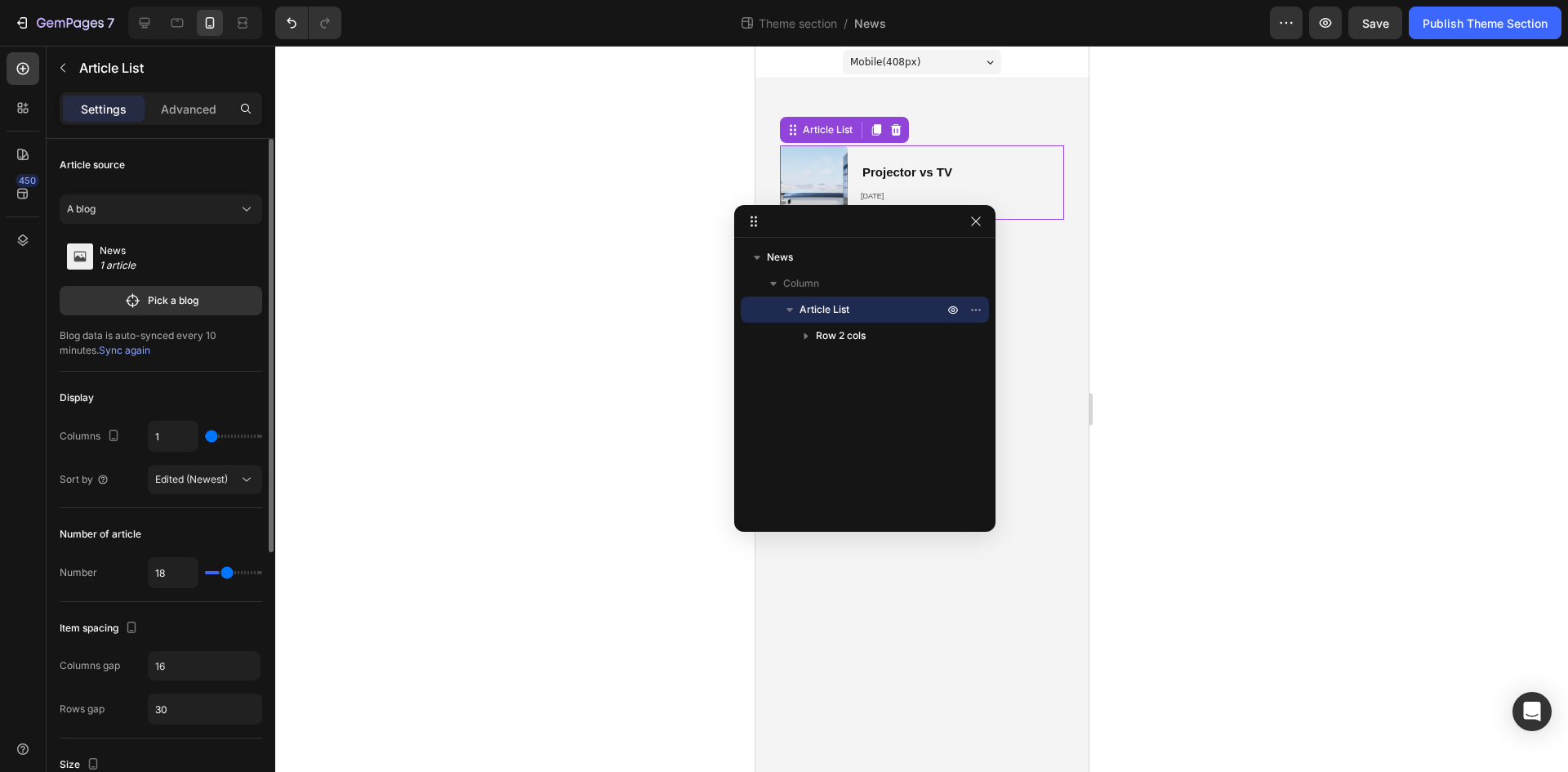
type input "19"
type input "20"
type input "21"
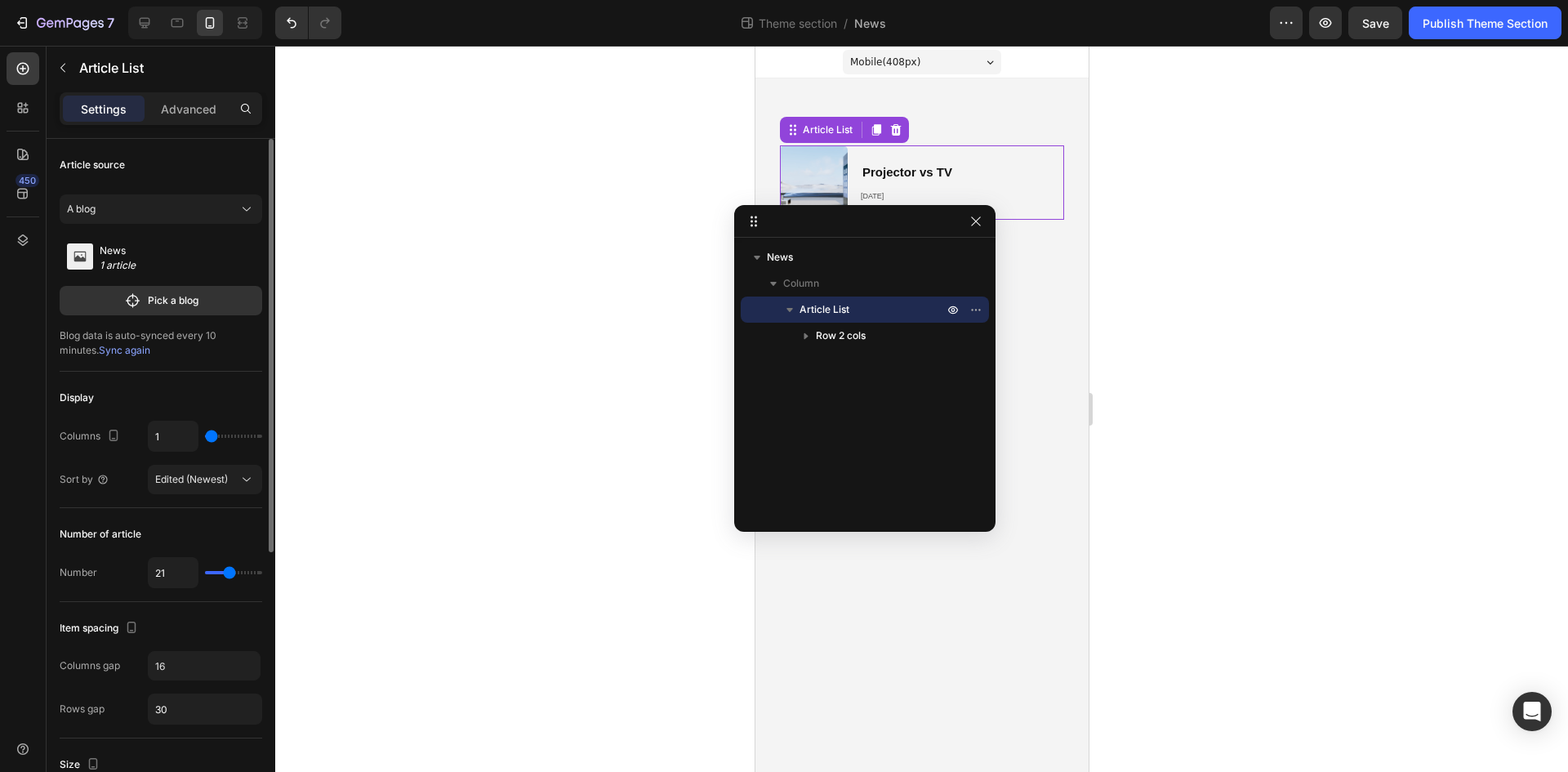
type input "20"
drag, startPoint x: 256, startPoint y: 571, endPoint x: 229, endPoint y: 577, distance: 27.7
type input "20"
click at [229, 574] on input "range" at bounding box center [234, 573] width 57 height 4
click at [1457, 24] on div "Publish Theme Section" at bounding box center [1485, 22] width 125 height 17
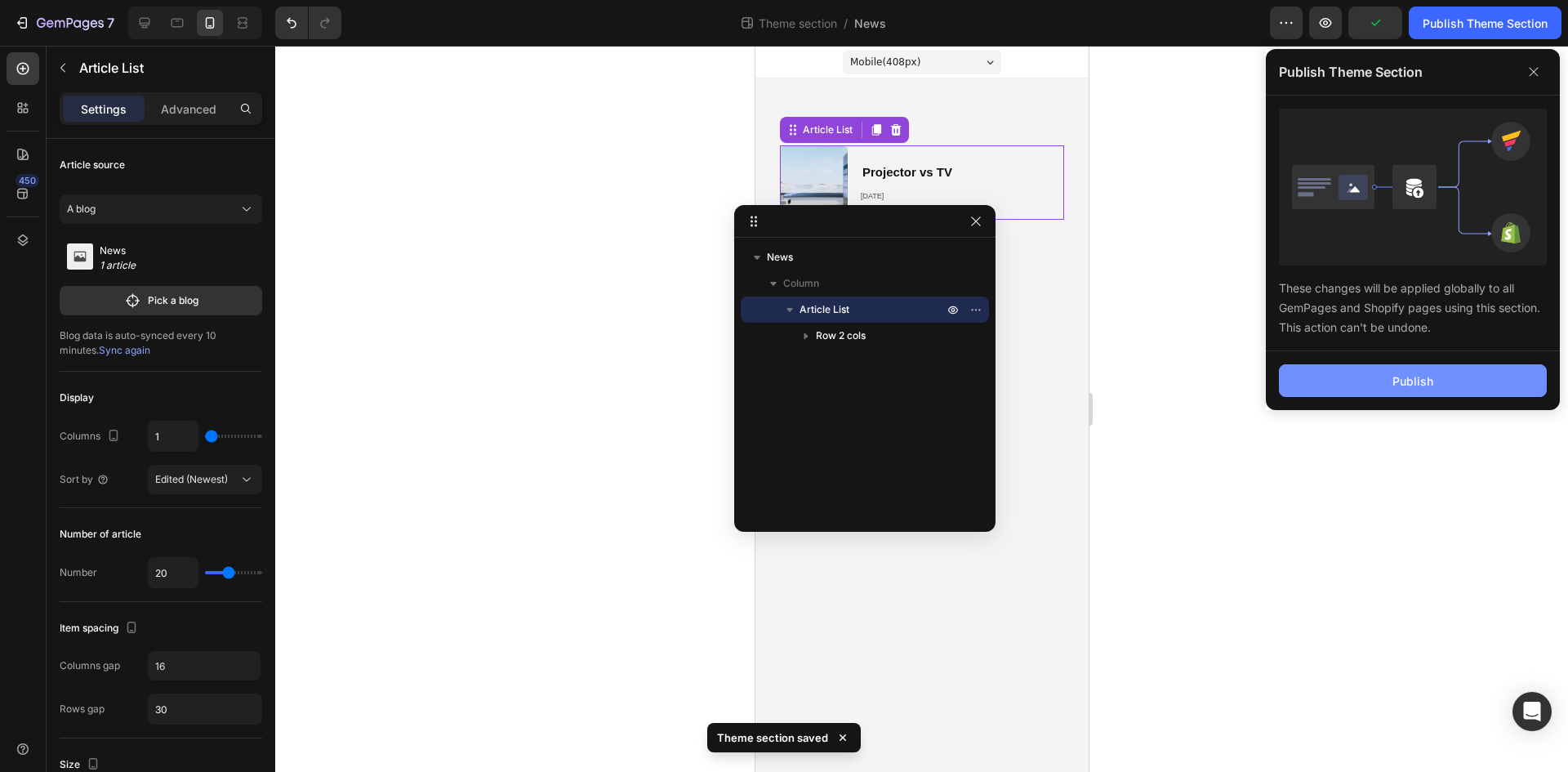
click at [1420, 384] on div "Publish" at bounding box center [1413, 380] width 41 height 17
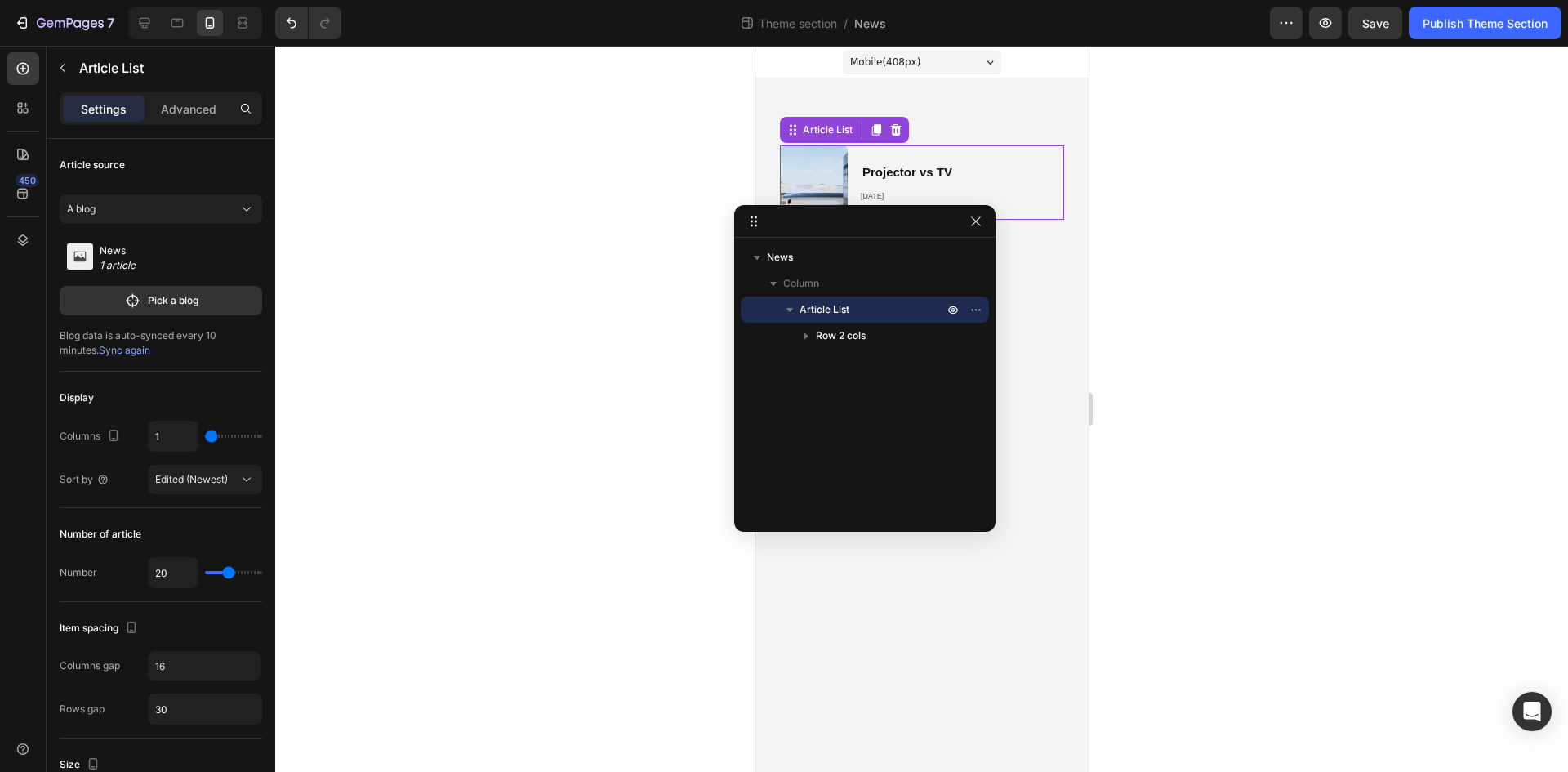
click at [1363, 318] on div at bounding box center [922, 409] width 1293 height 726
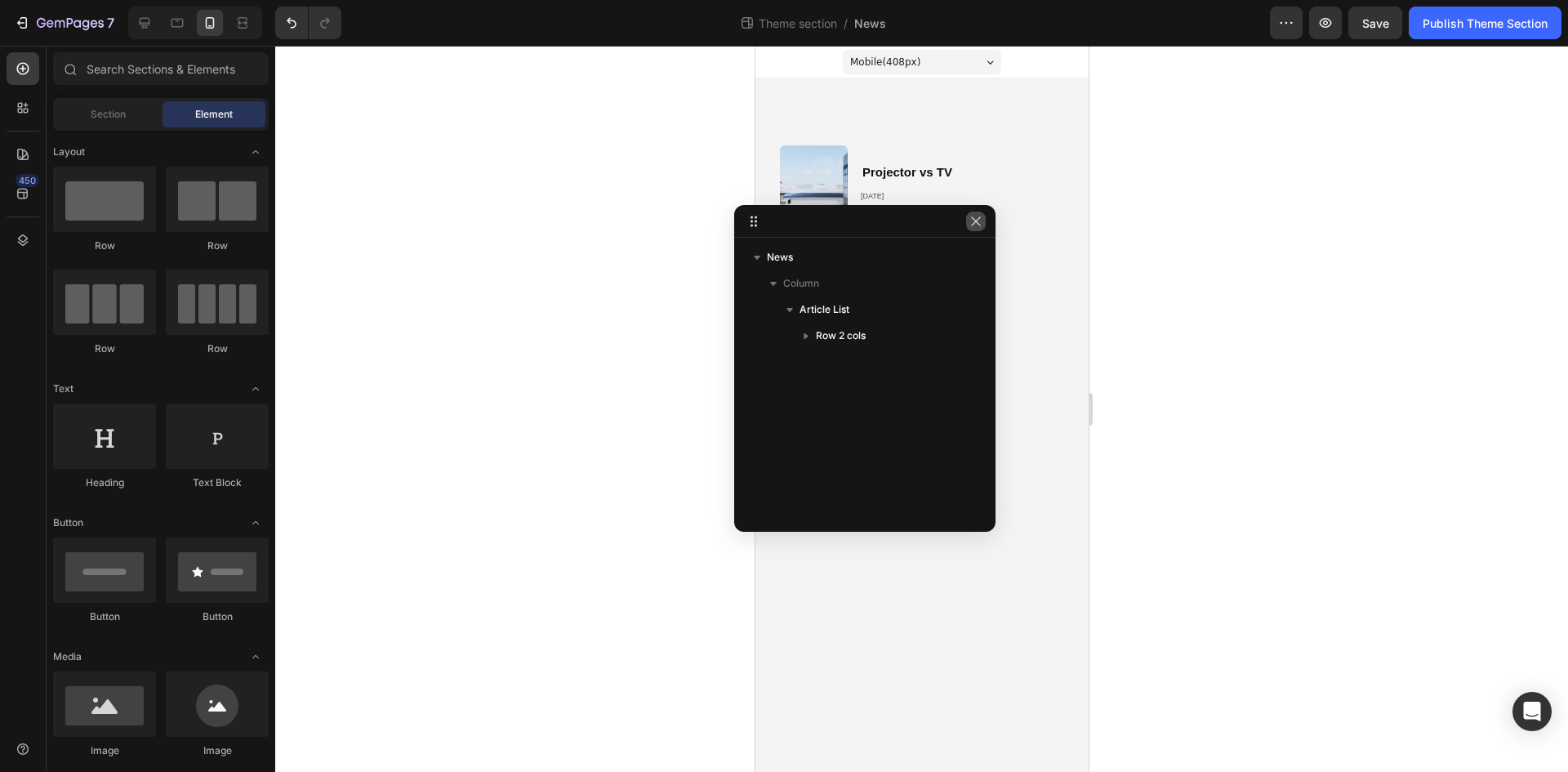
click at [975, 229] on button "button" at bounding box center [975, 221] width 20 height 20
